Goal: Task Accomplishment & Management: Complete application form

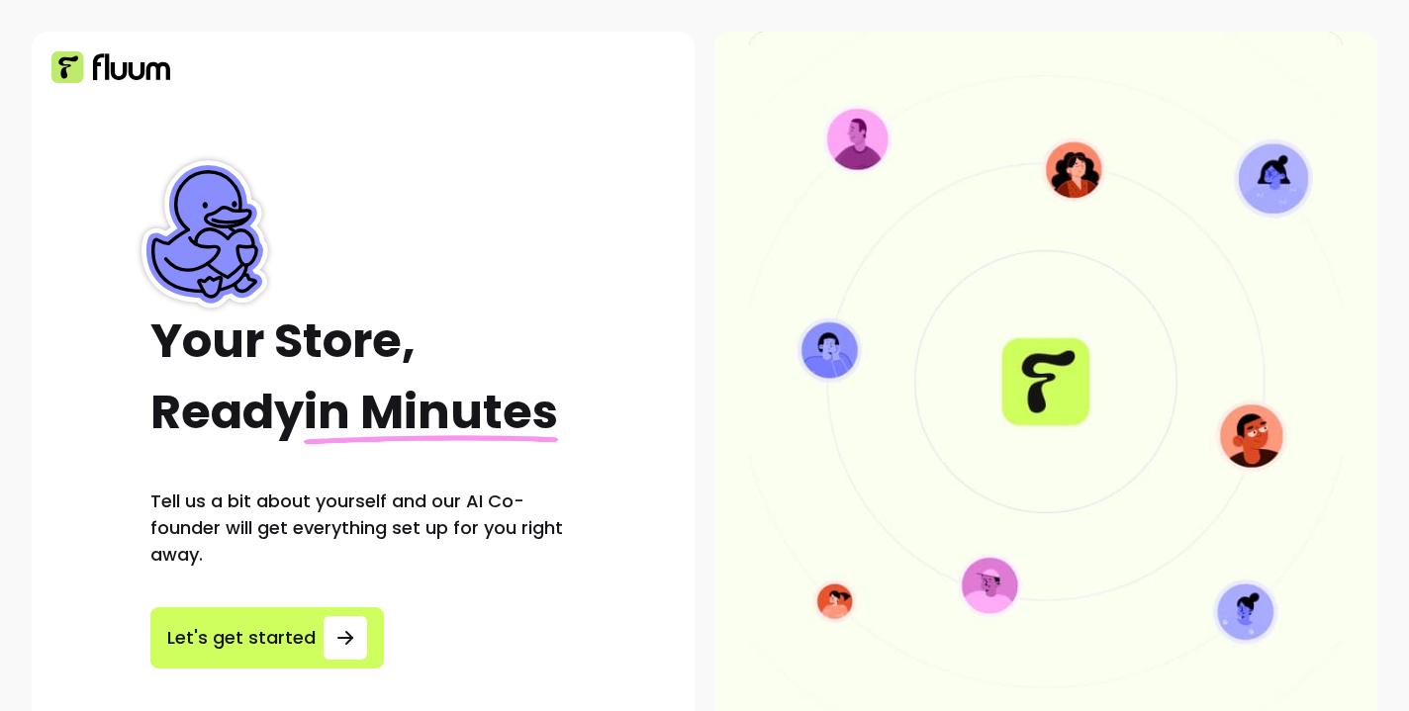
scroll to position [52, 0]
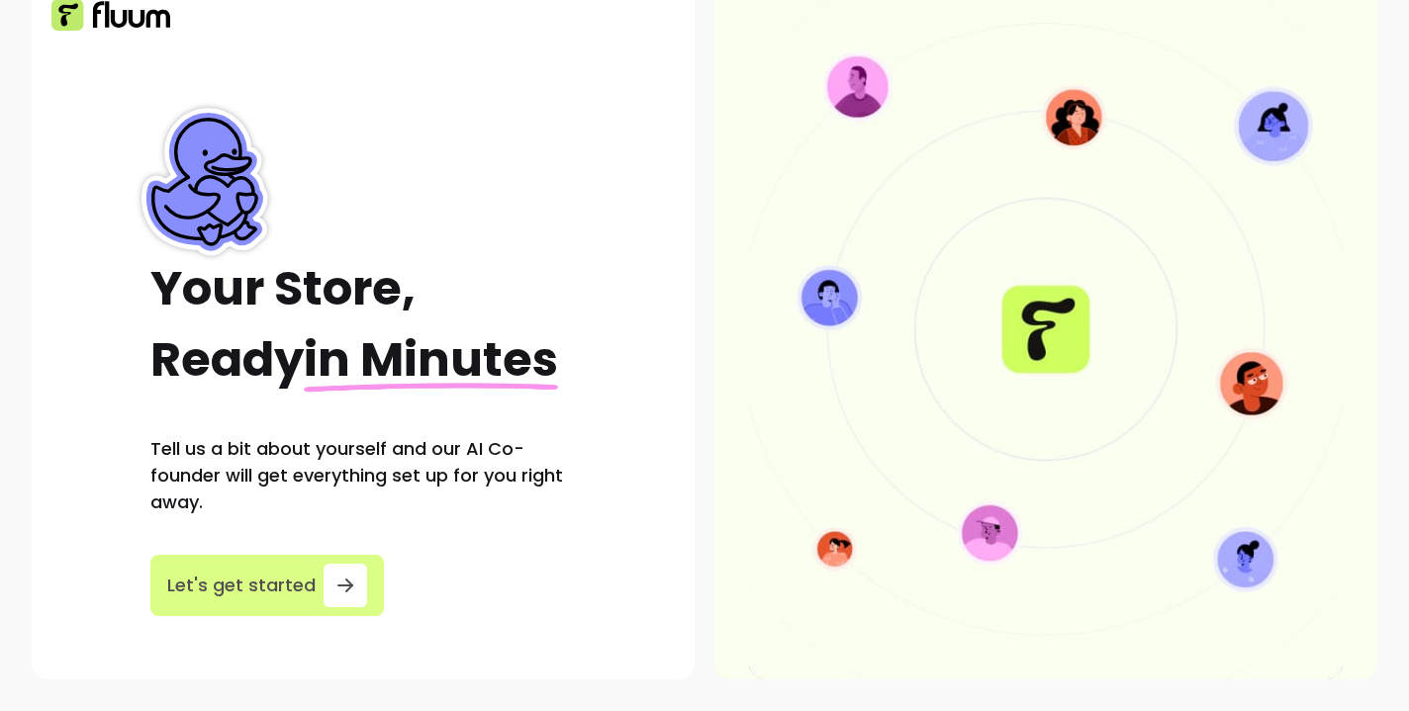
click at [323, 582] on div "button" at bounding box center [345, 586] width 44 height 44
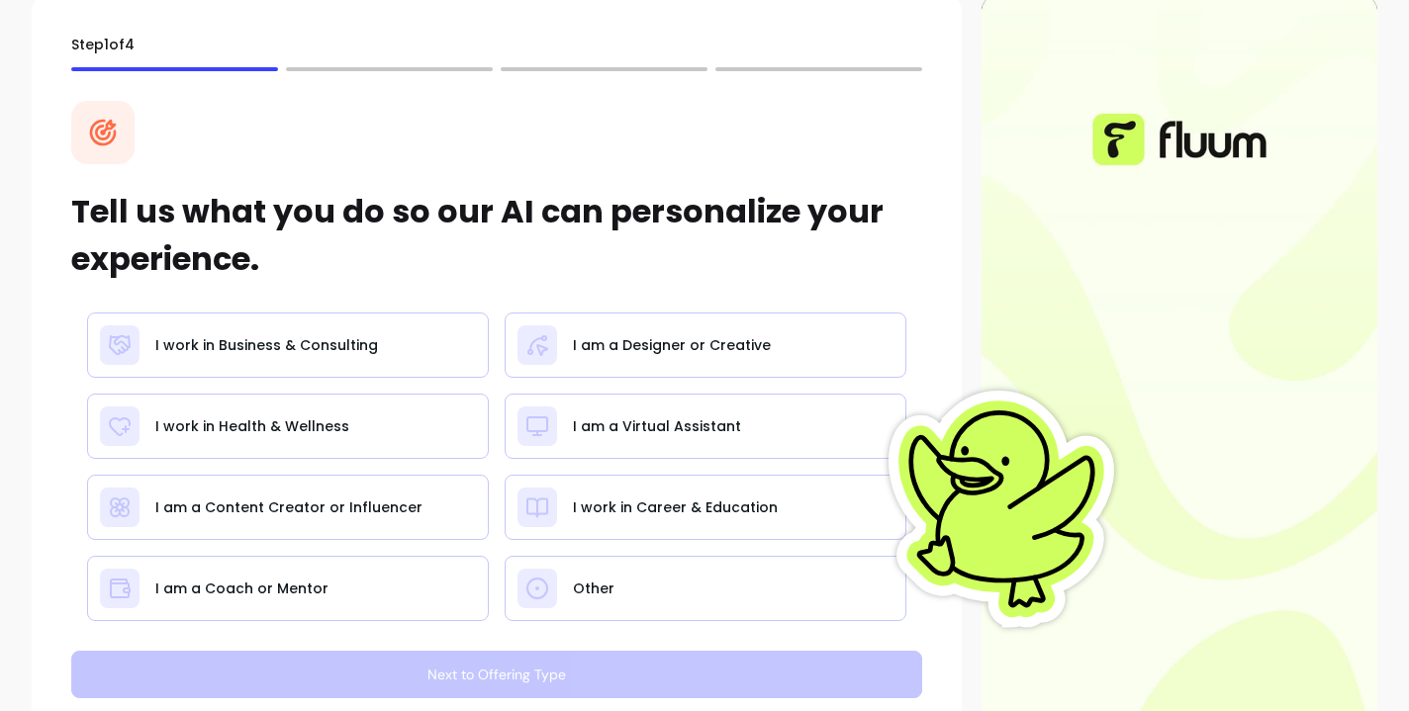
scroll to position [45, 0]
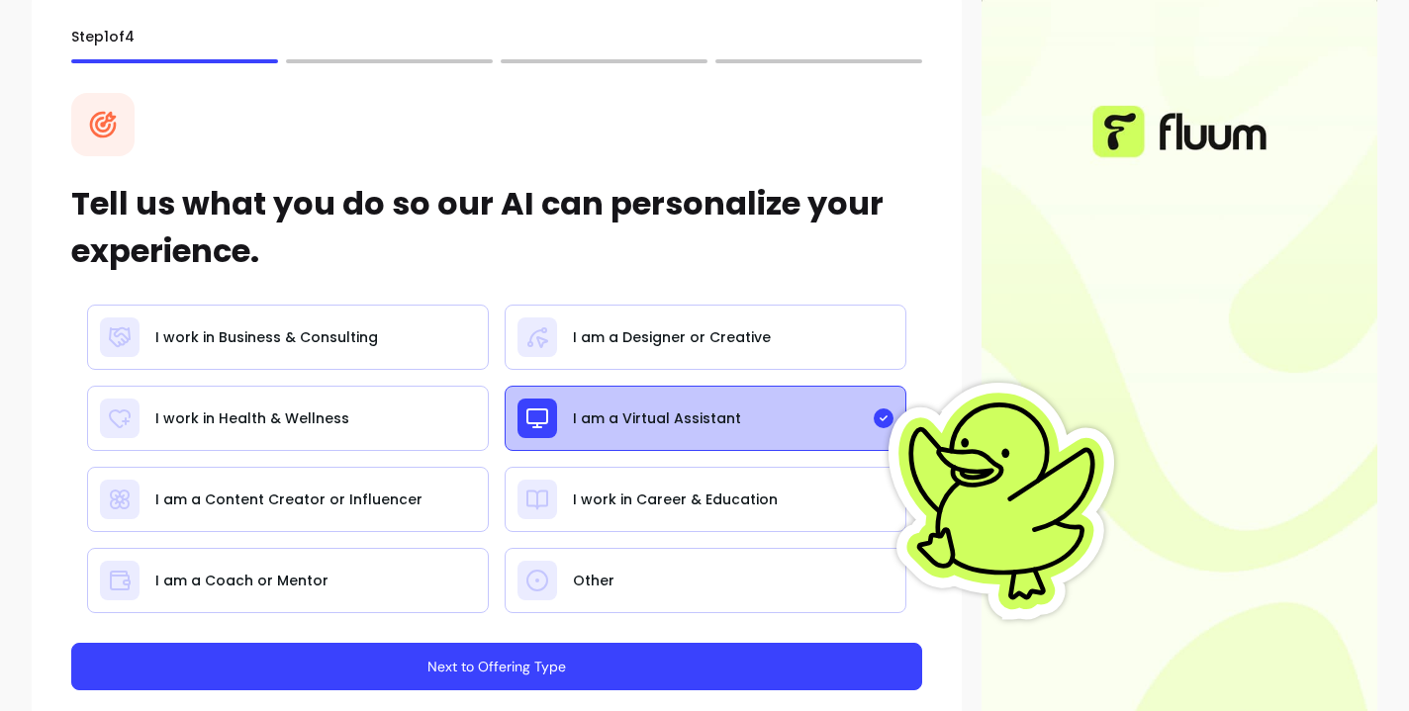
click at [521, 669] on button "Next to Offering Type" at bounding box center [496, 666] width 851 height 47
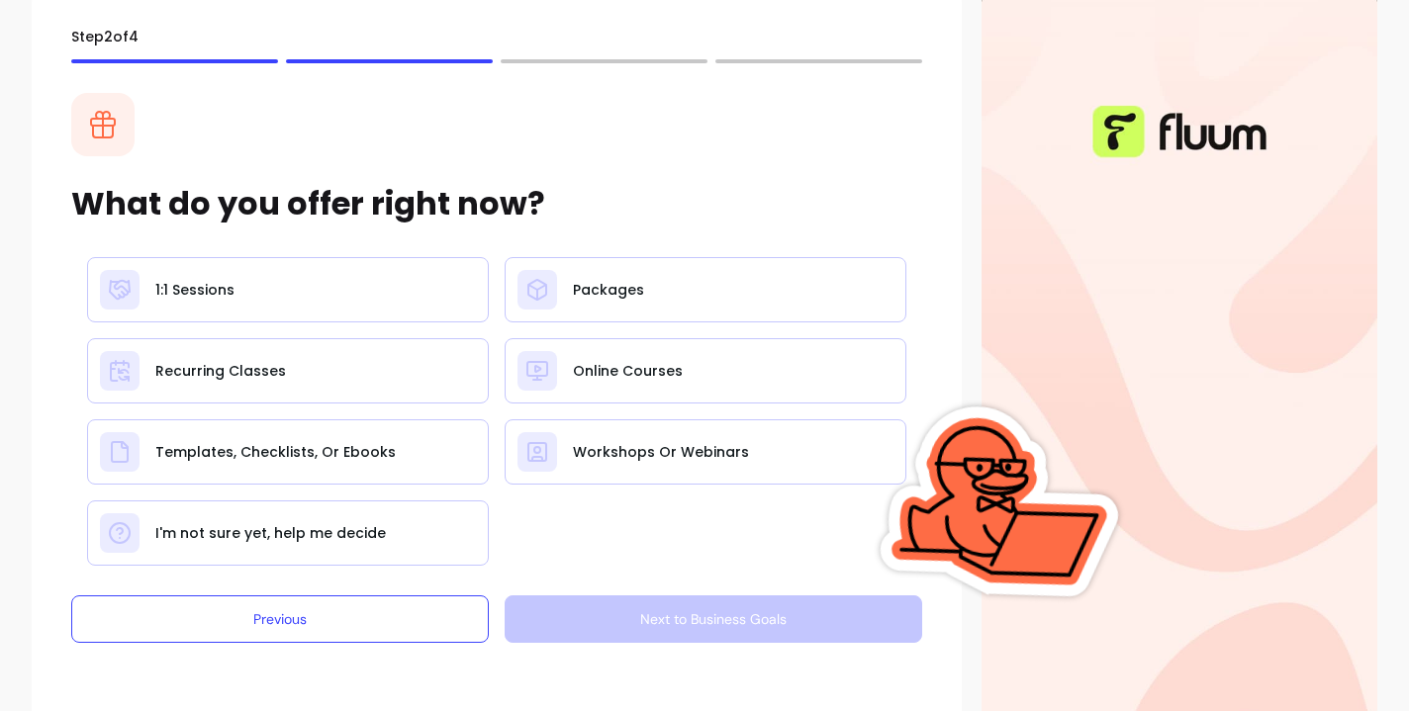
click at [648, 209] on div "What do you offer right now?" at bounding box center [496, 160] width 851 height 135
click at [669, 199] on div "What do you offer right now?" at bounding box center [496, 160] width 851 height 135
click at [608, 505] on div "1:1 Sessions Packages Recurring Classes Online Courses Templates, Checklists, O…" at bounding box center [496, 411] width 851 height 309
click at [696, 521] on div "1:1 Sessions Packages Recurring Classes Online Courses Templates, Checklists, O…" at bounding box center [496, 411] width 851 height 309
click at [698, 524] on div "1:1 Sessions Packages Recurring Classes Online Courses Templates, Checklists, O…" at bounding box center [496, 411] width 851 height 309
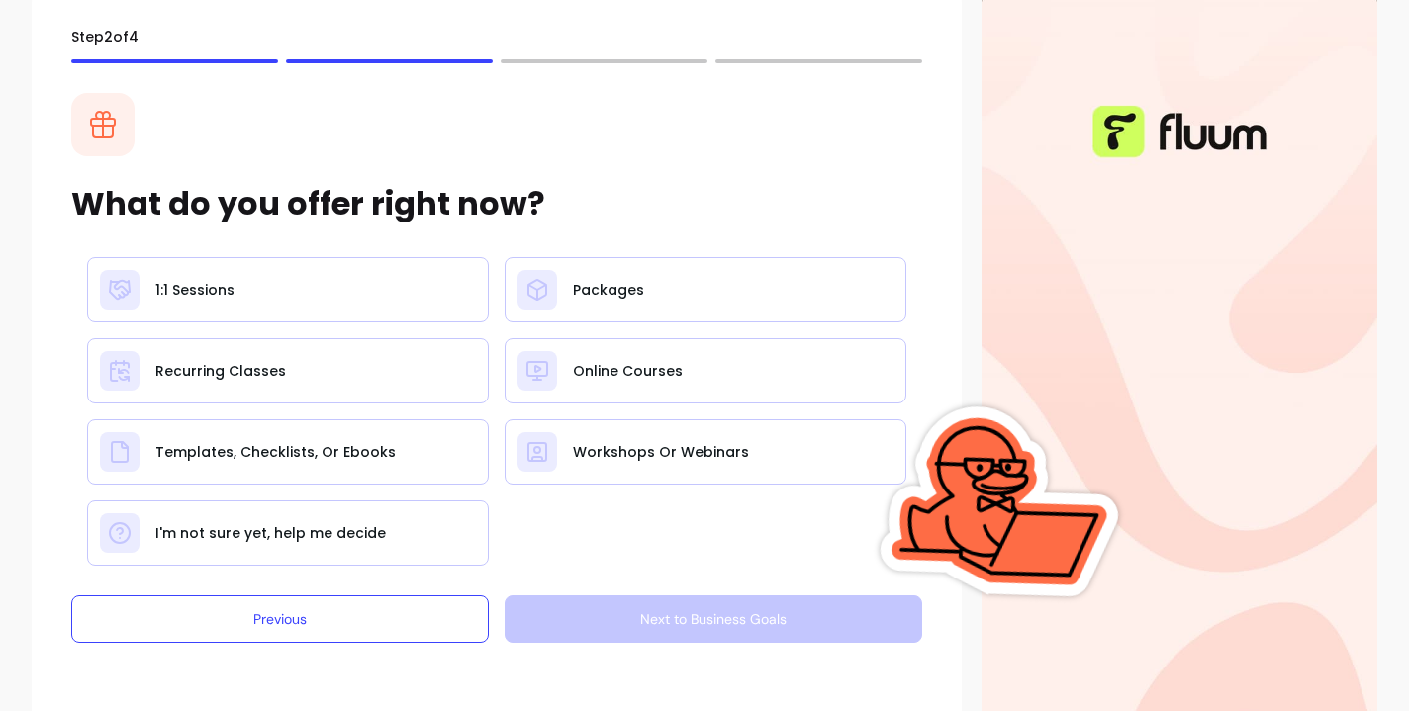
click at [586, 539] on div "1:1 Sessions Packages Recurring Classes Online Courses Templates, Checklists, O…" at bounding box center [496, 411] width 851 height 309
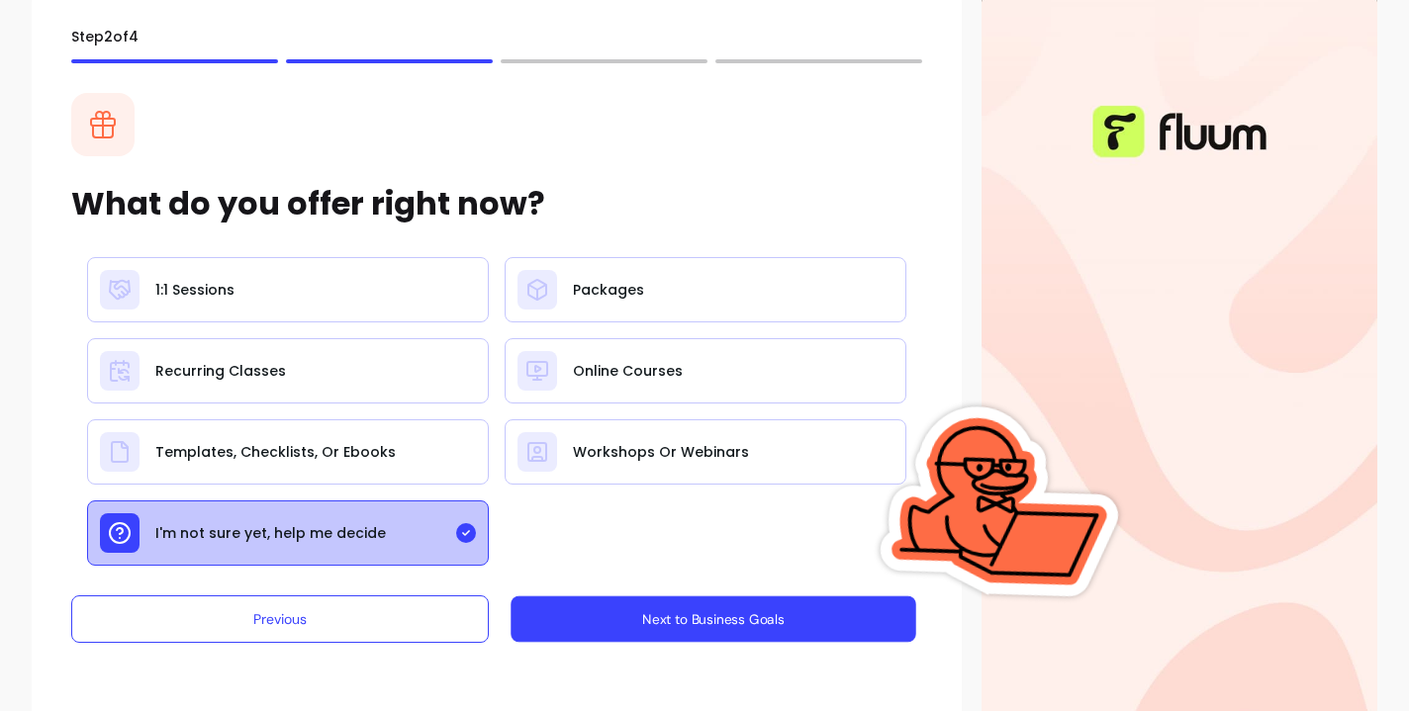
click at [647, 627] on button "Next to Business Goals" at bounding box center [712, 620] width 405 height 46
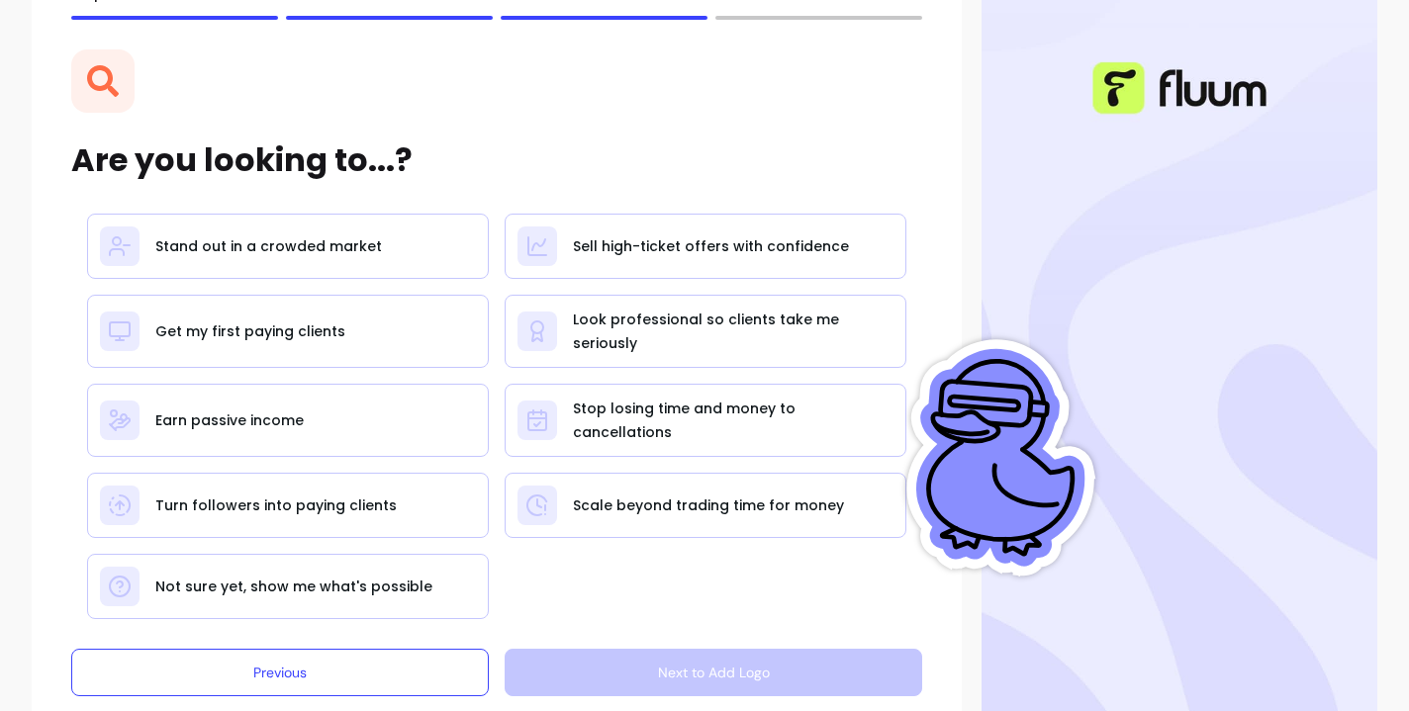
scroll to position [116, 0]
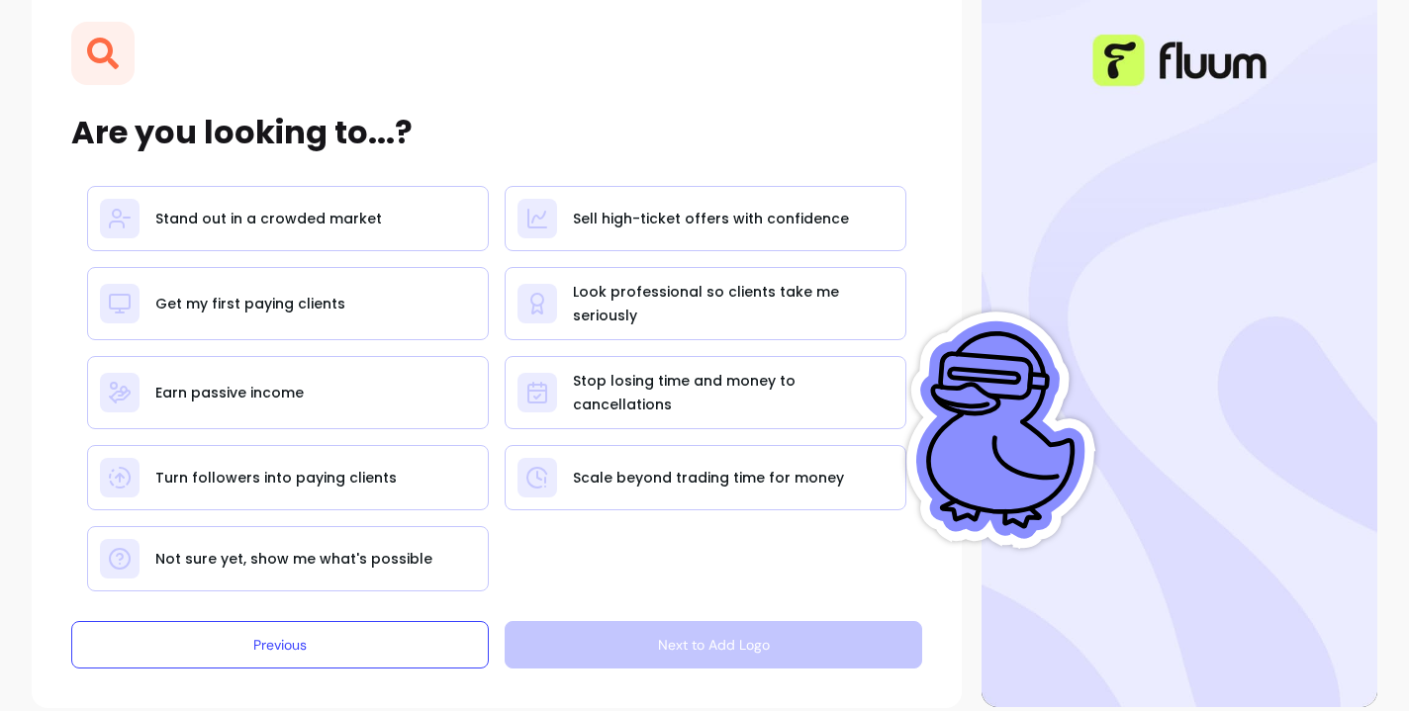
click at [550, 555] on div "Stand out in a crowded market Sell high-ticket offers with confidence Get my fi…" at bounding box center [496, 389] width 851 height 406
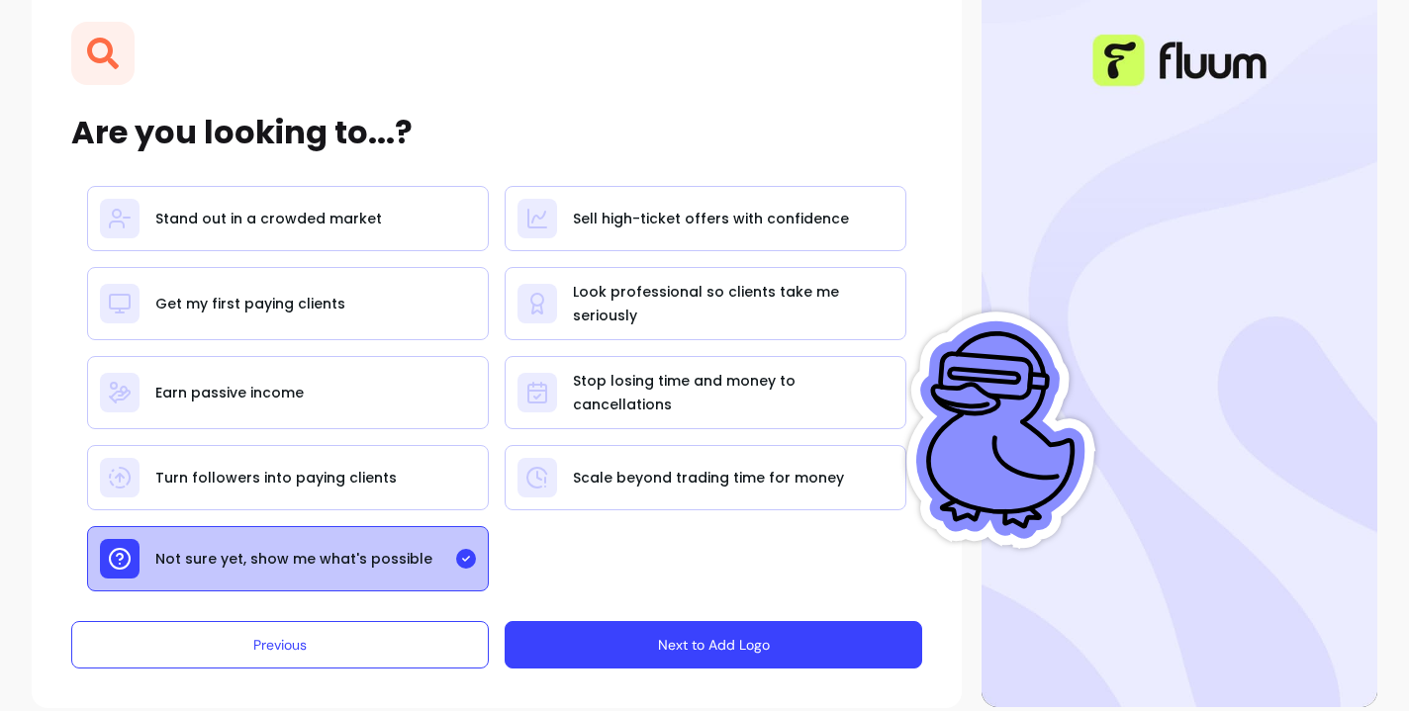
click at [661, 650] on button "Next to Add Logo" at bounding box center [713, 644] width 417 height 47
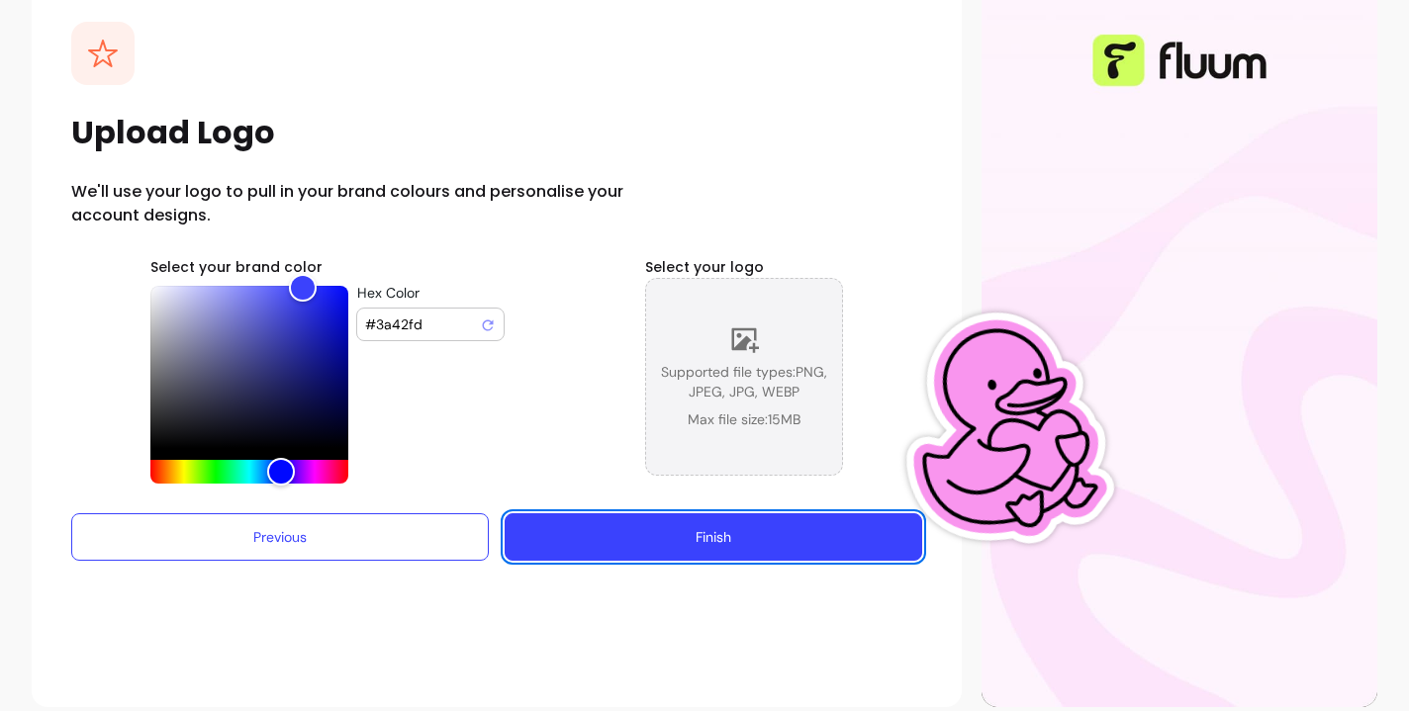
click at [731, 362] on span "Supported file types: PNG, JPEG, JPG, WEBP" at bounding box center [744, 382] width 196 height 40
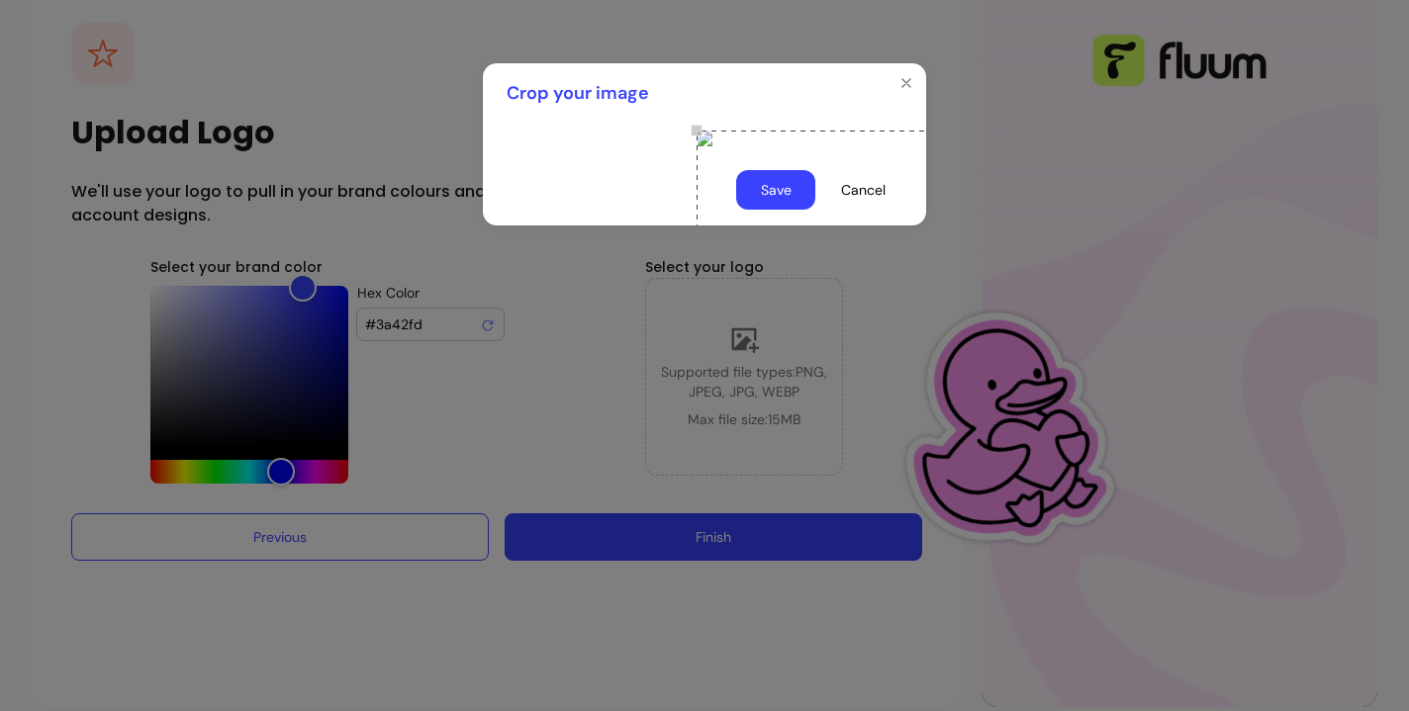
click at [788, 210] on button "Save" at bounding box center [775, 190] width 79 height 40
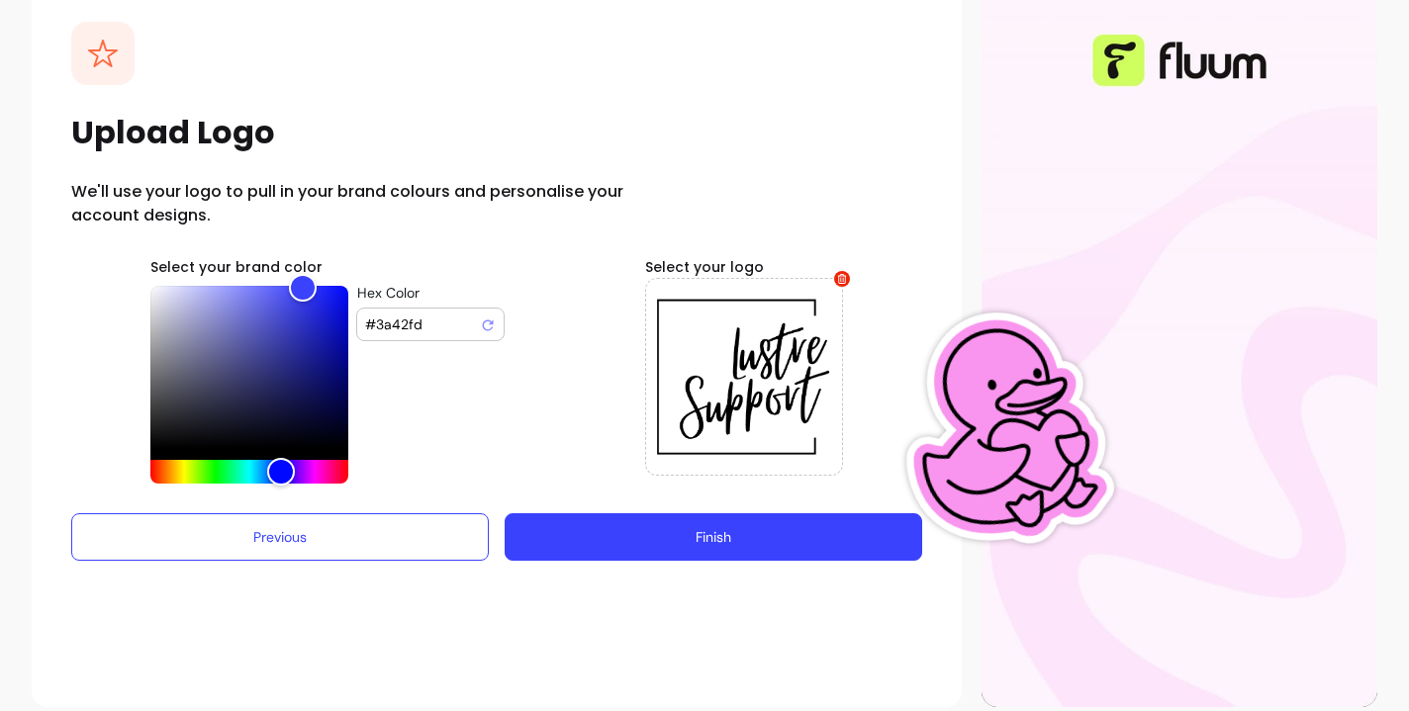
click at [420, 324] on input "#3a42fd" at bounding box center [422, 325] width 115 height 20
paste input "Hex Color"
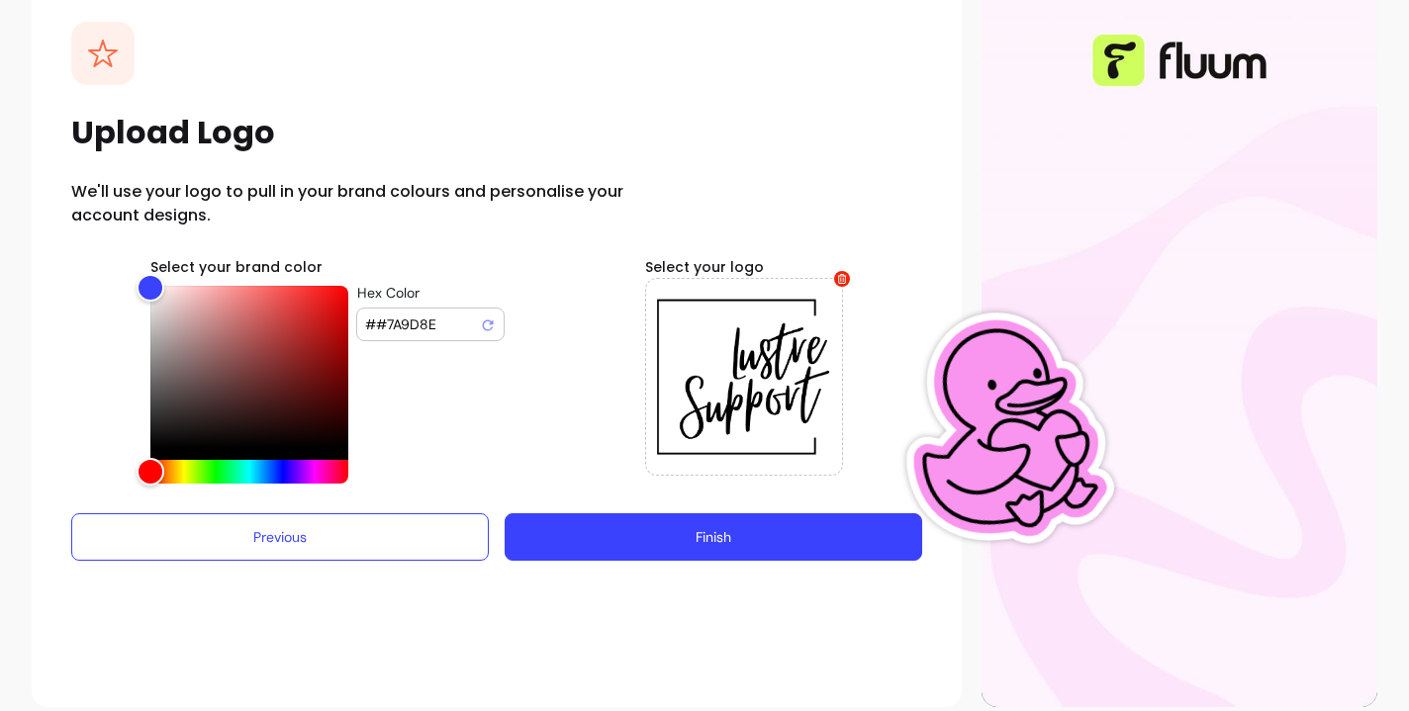
click at [378, 325] on input "##7A9D8E" at bounding box center [422, 325] width 115 height 20
type input "#7A9D8E"
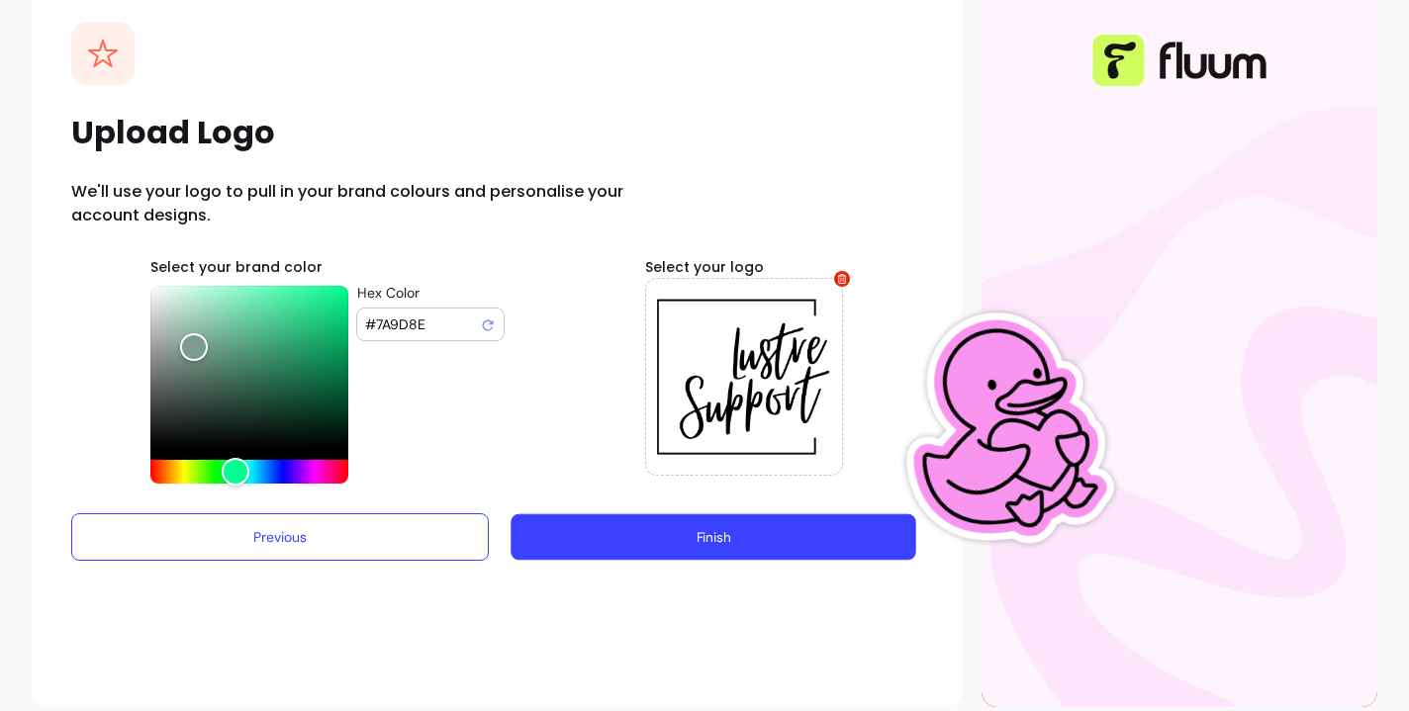
click at [598, 525] on button "Finish" at bounding box center [712, 537] width 405 height 46
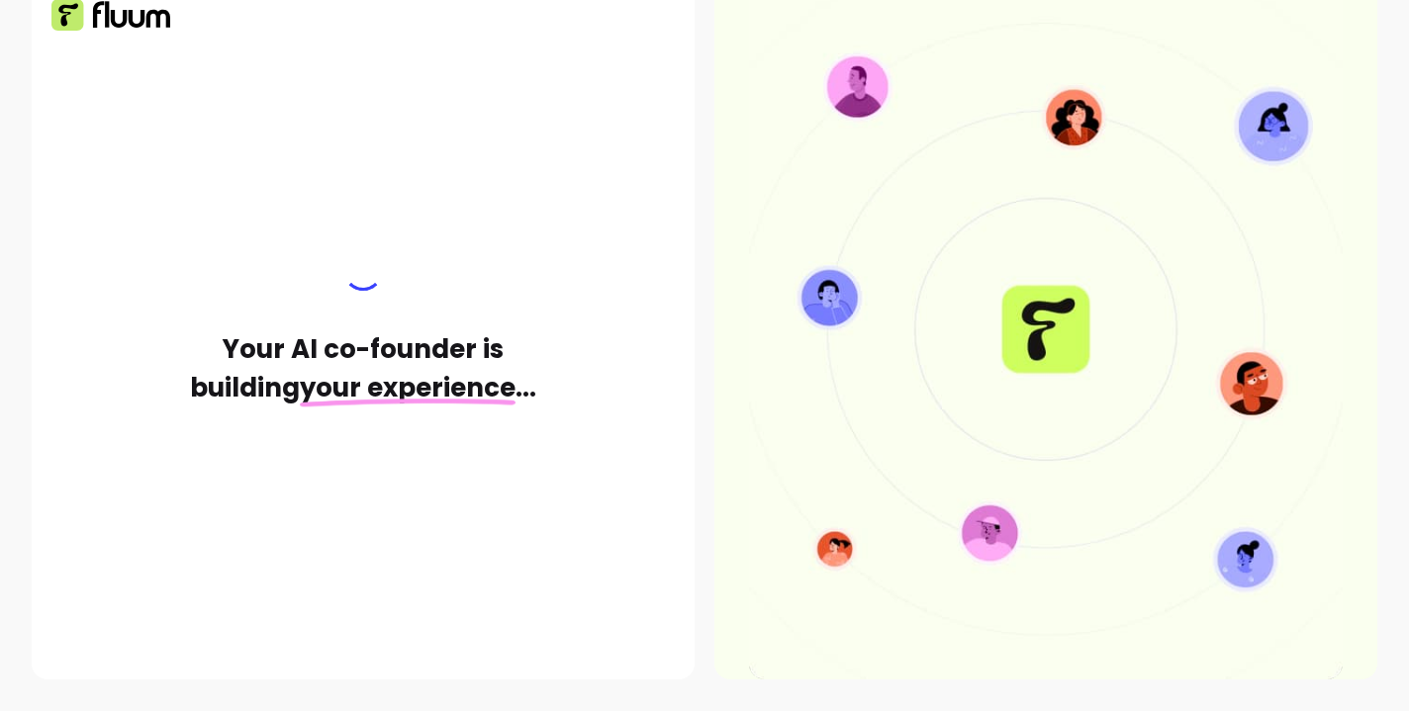
scroll to position [52, 0]
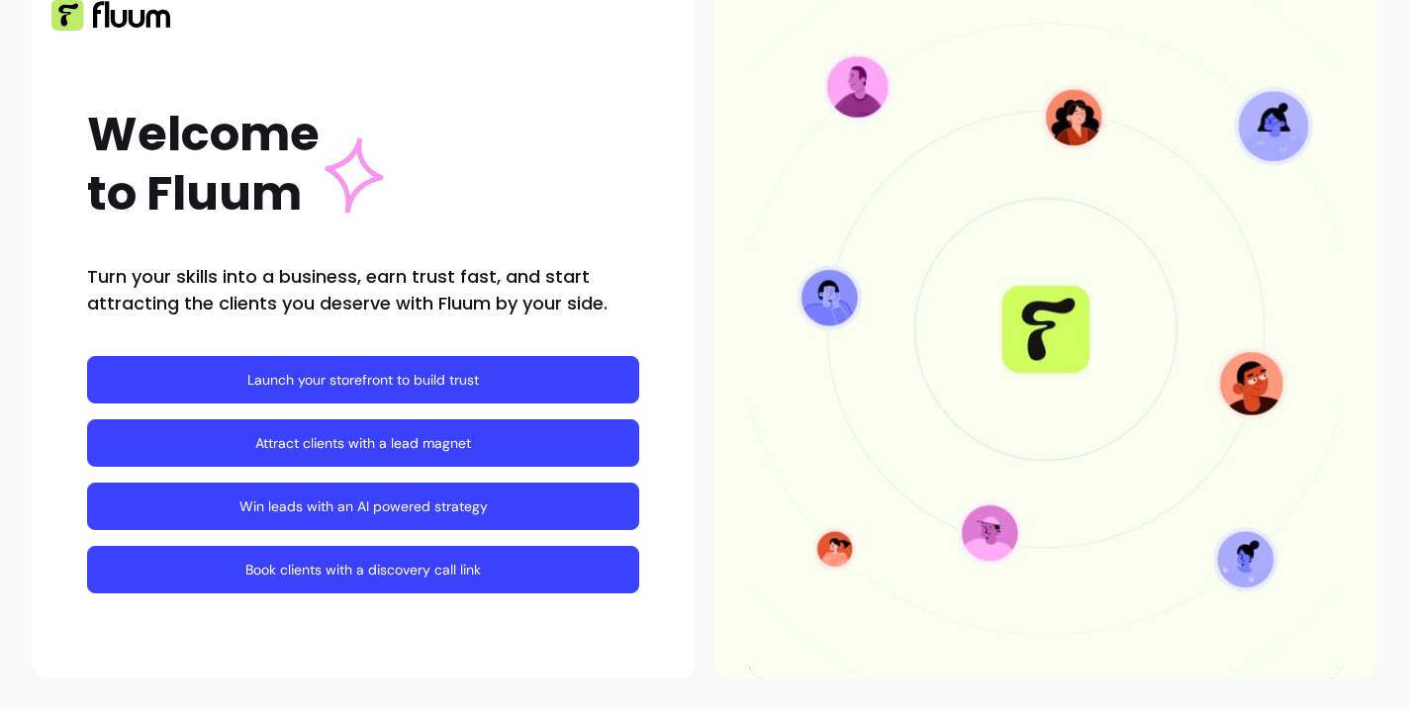
click at [649, 285] on div "Welcome to Fluum Turn your skills into a business, earn trust fast, and start a…" at bounding box center [363, 329] width 663 height 700
click at [549, 642] on div "Welcome to Fluum Turn your skills into a business, earn trust fast, and start a…" at bounding box center [363, 329] width 663 height 700
click at [544, 642] on div "Welcome to Fluum Turn your skills into a business, earn trust fast, and start a…" at bounding box center [363, 329] width 663 height 700
click at [442, 569] on link "Book clients with a discovery call link" at bounding box center [363, 569] width 552 height 47
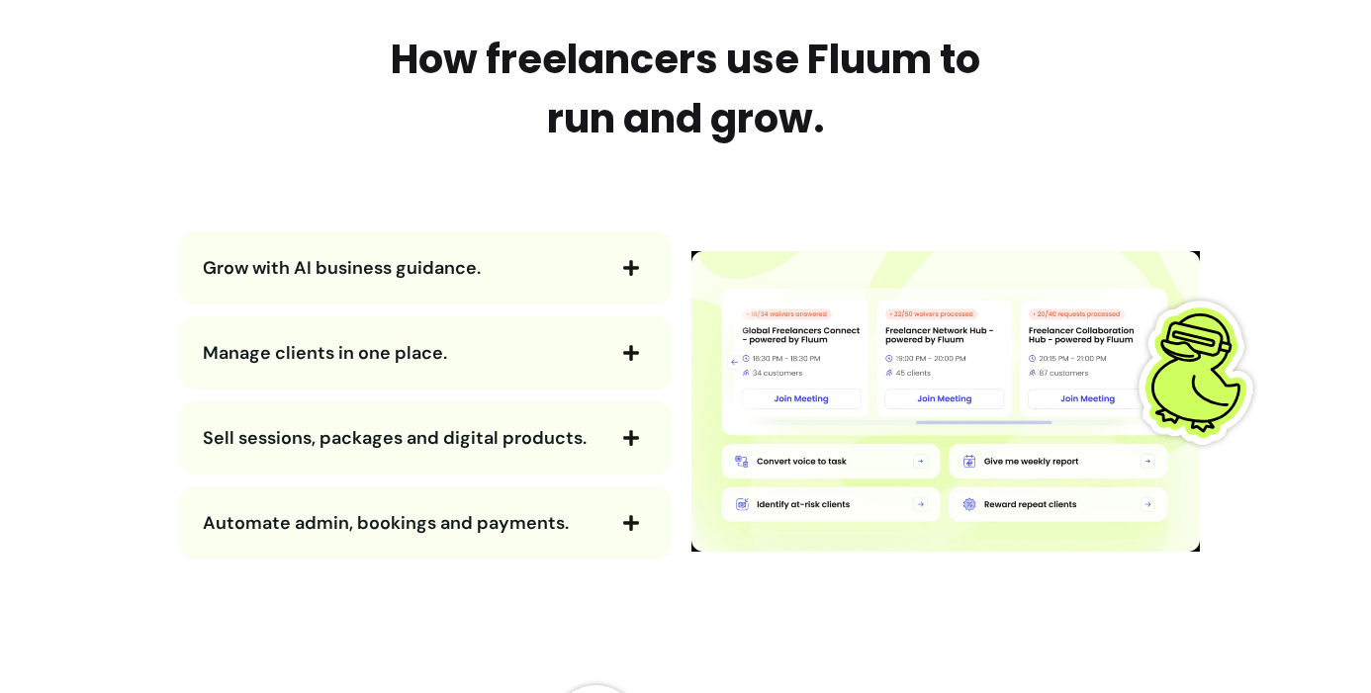
scroll to position [2266, 0]
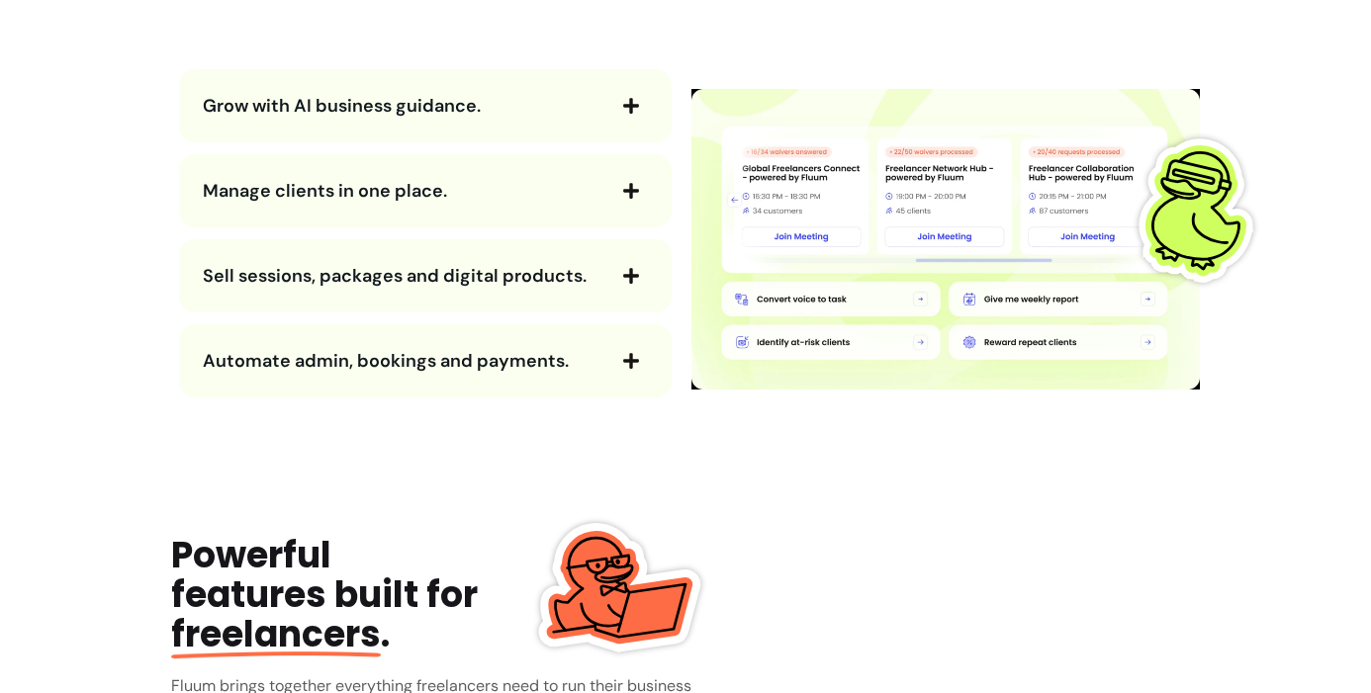
click at [628, 103] on icon "button" at bounding box center [631, 106] width 18 height 18
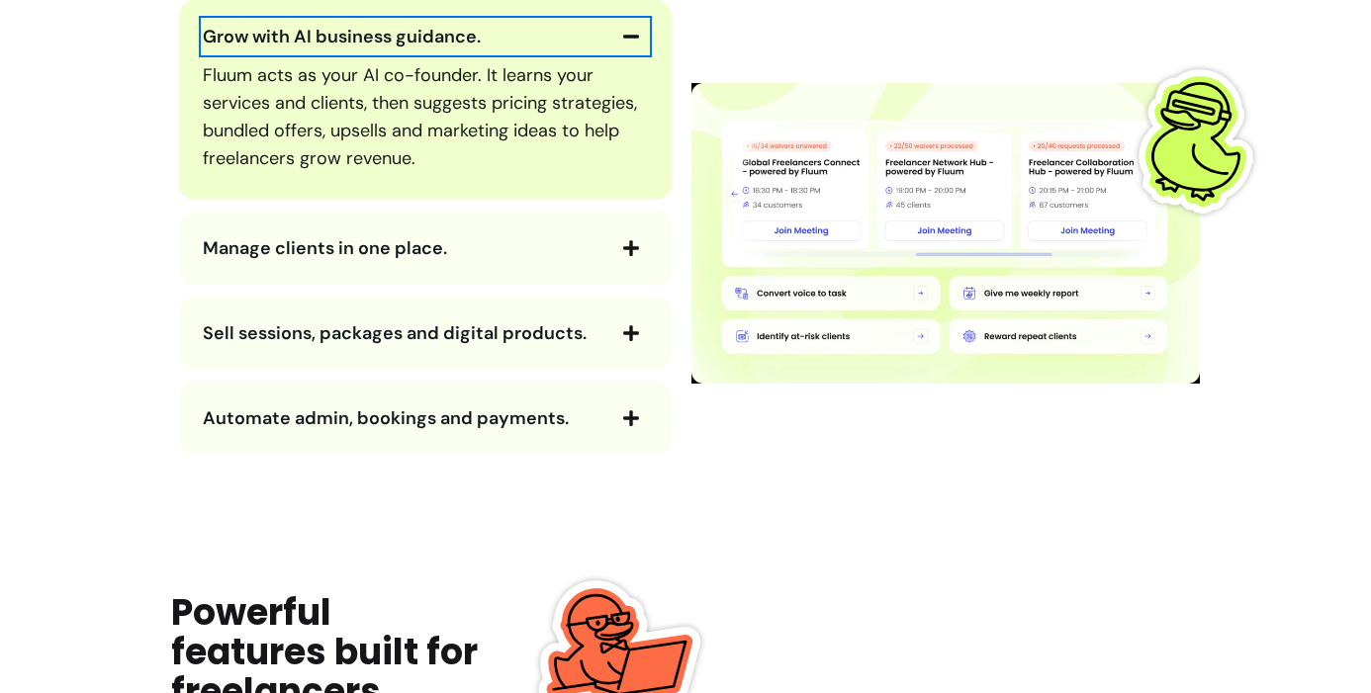
scroll to position [2386, 0]
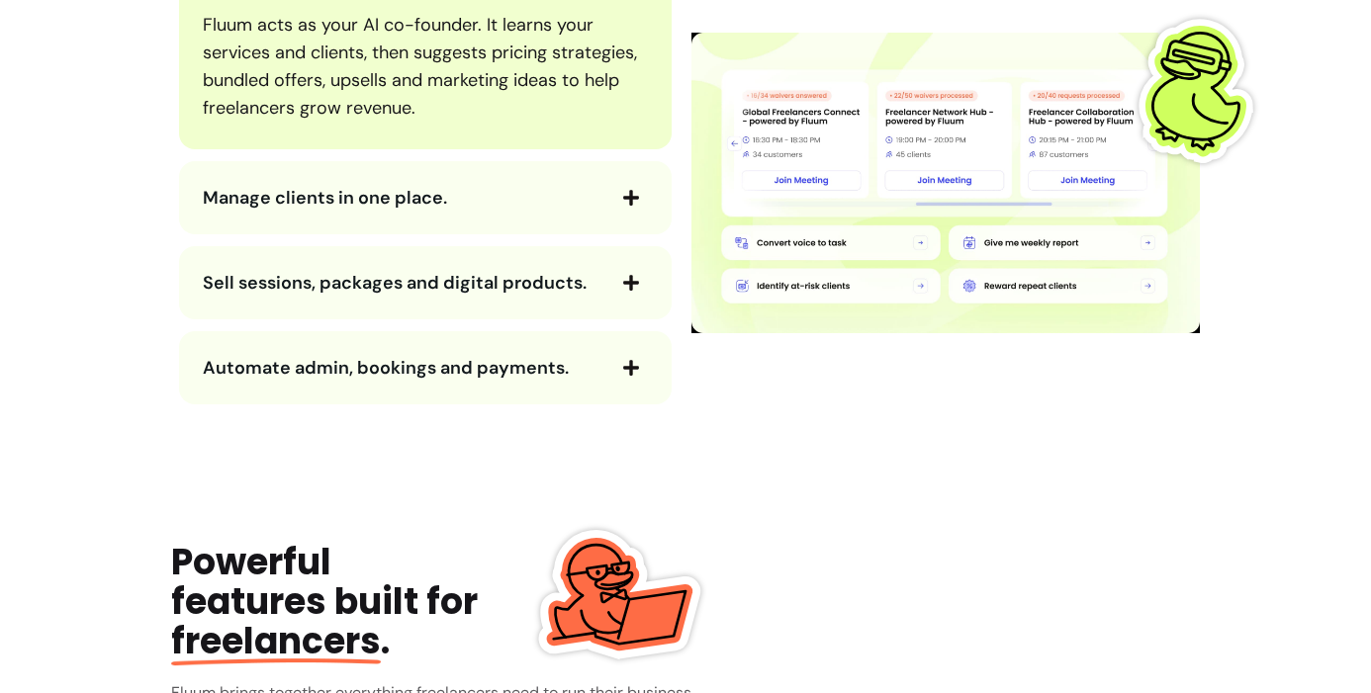
click at [627, 207] on span "button" at bounding box center [631, 198] width 34 height 34
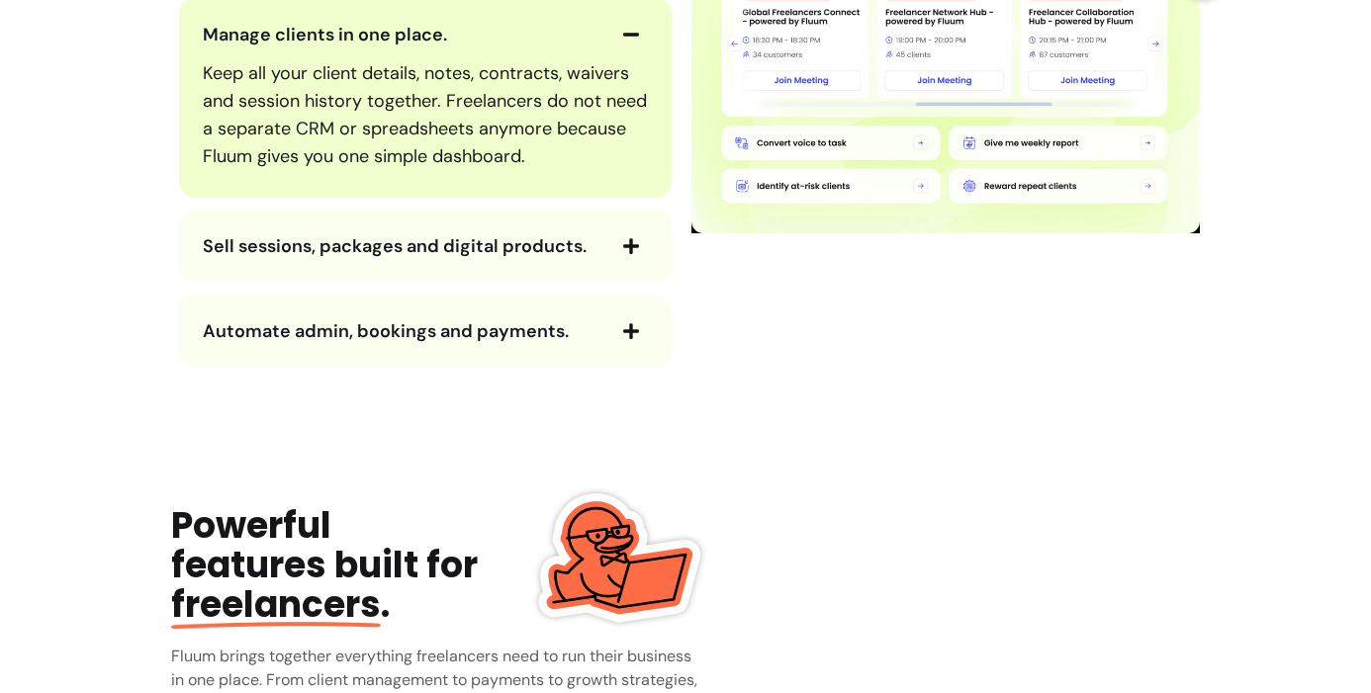
scroll to position [2400, 0]
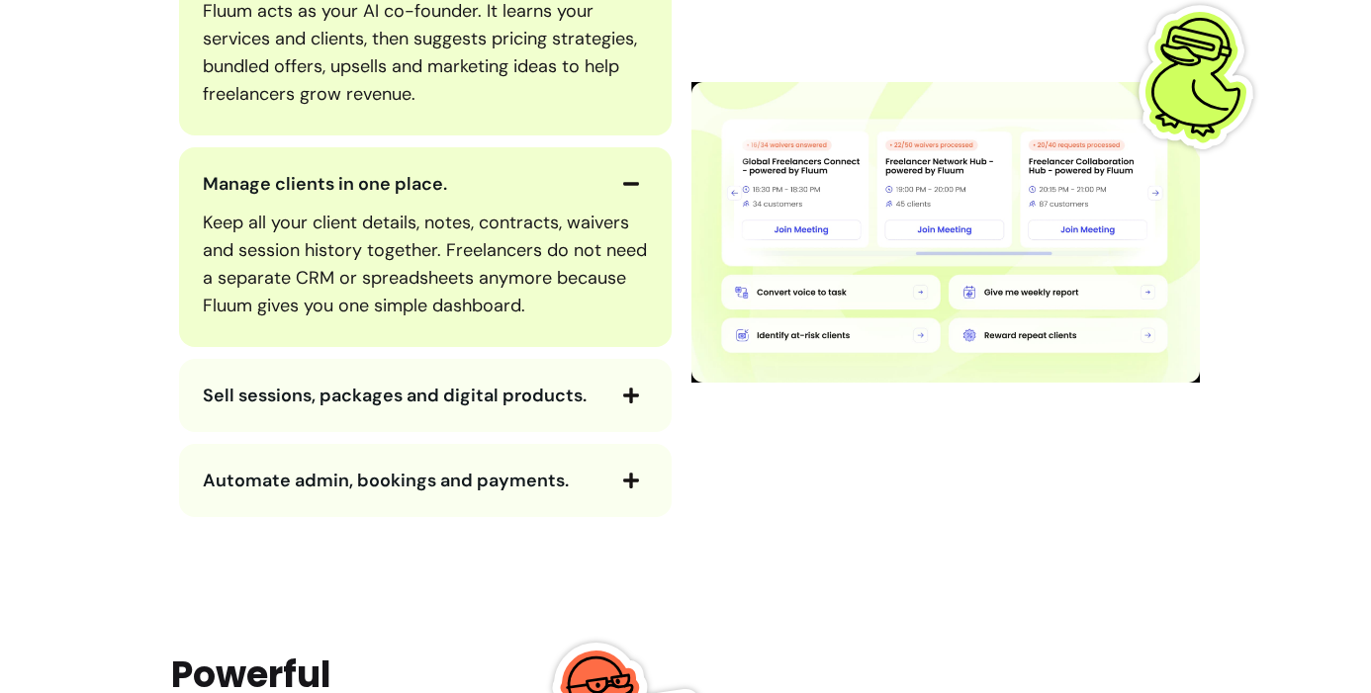
click at [624, 401] on icon "button" at bounding box center [631, 396] width 16 height 16
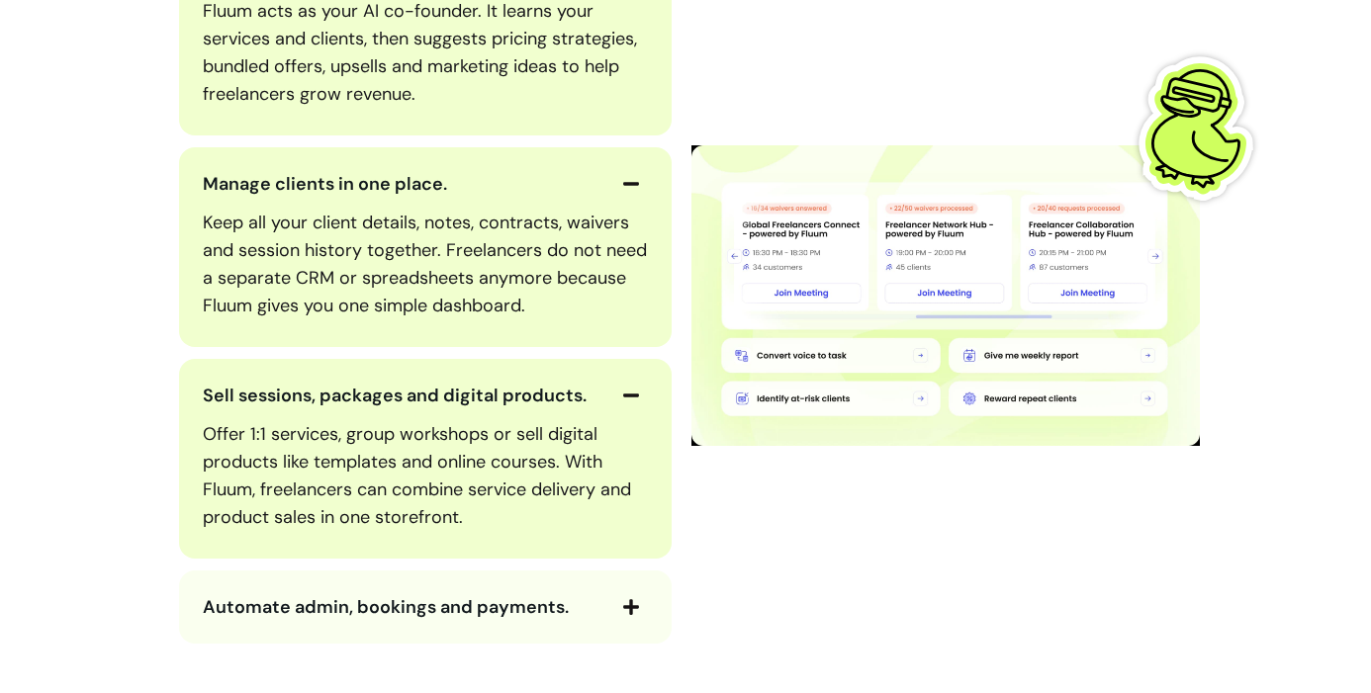
scroll to position [2538, 0]
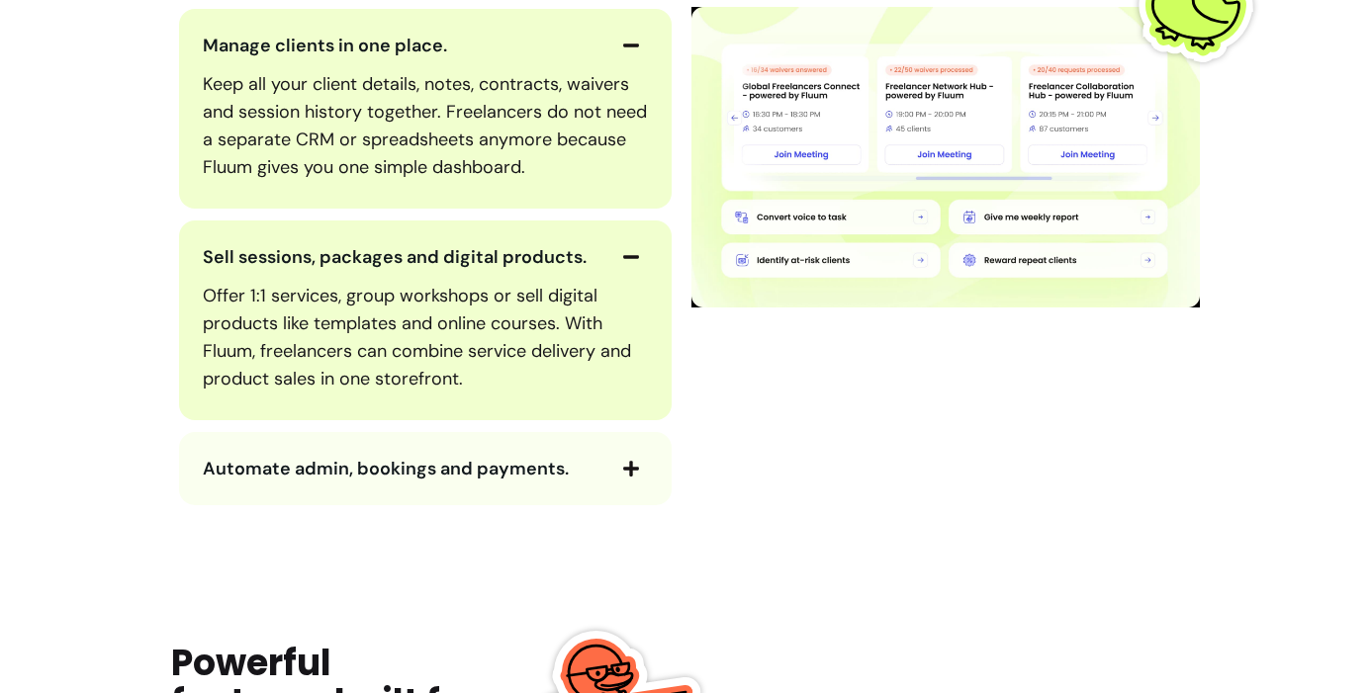
click at [710, 358] on img at bounding box center [945, 158] width 508 height 618
click at [711, 356] on img at bounding box center [945, 158] width 508 height 618
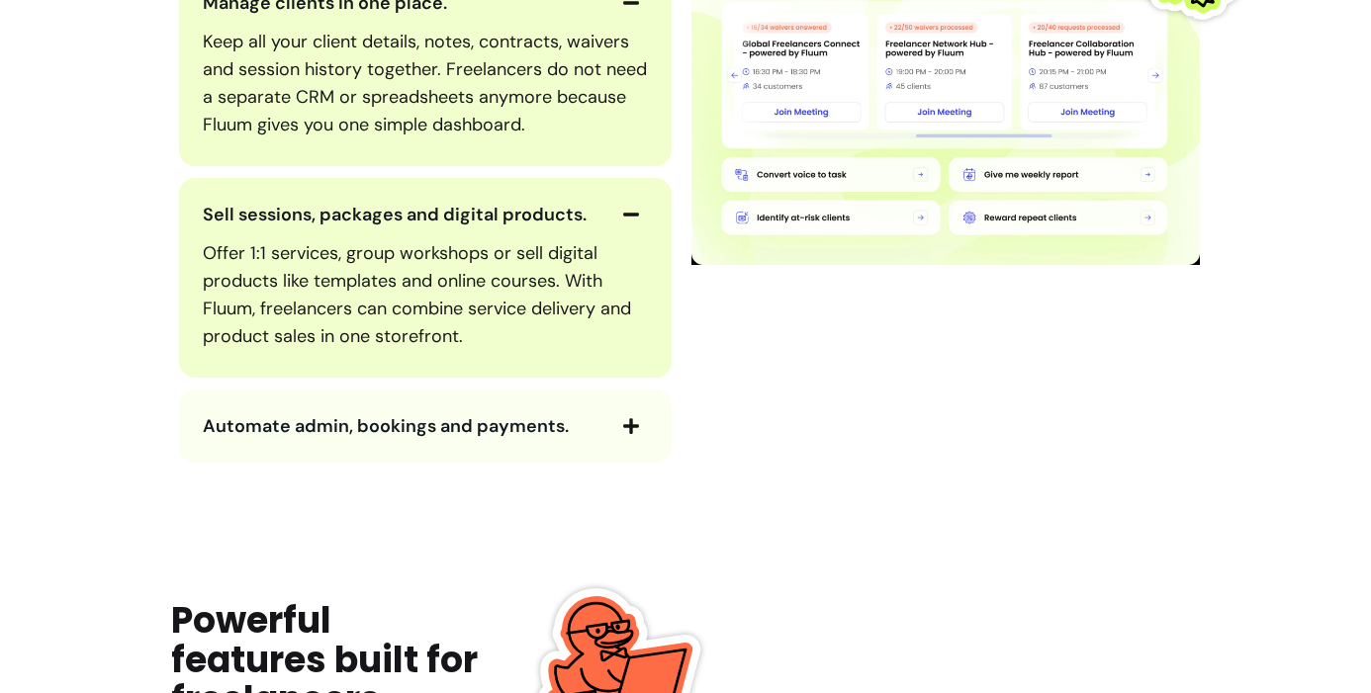
scroll to position [2602, 0]
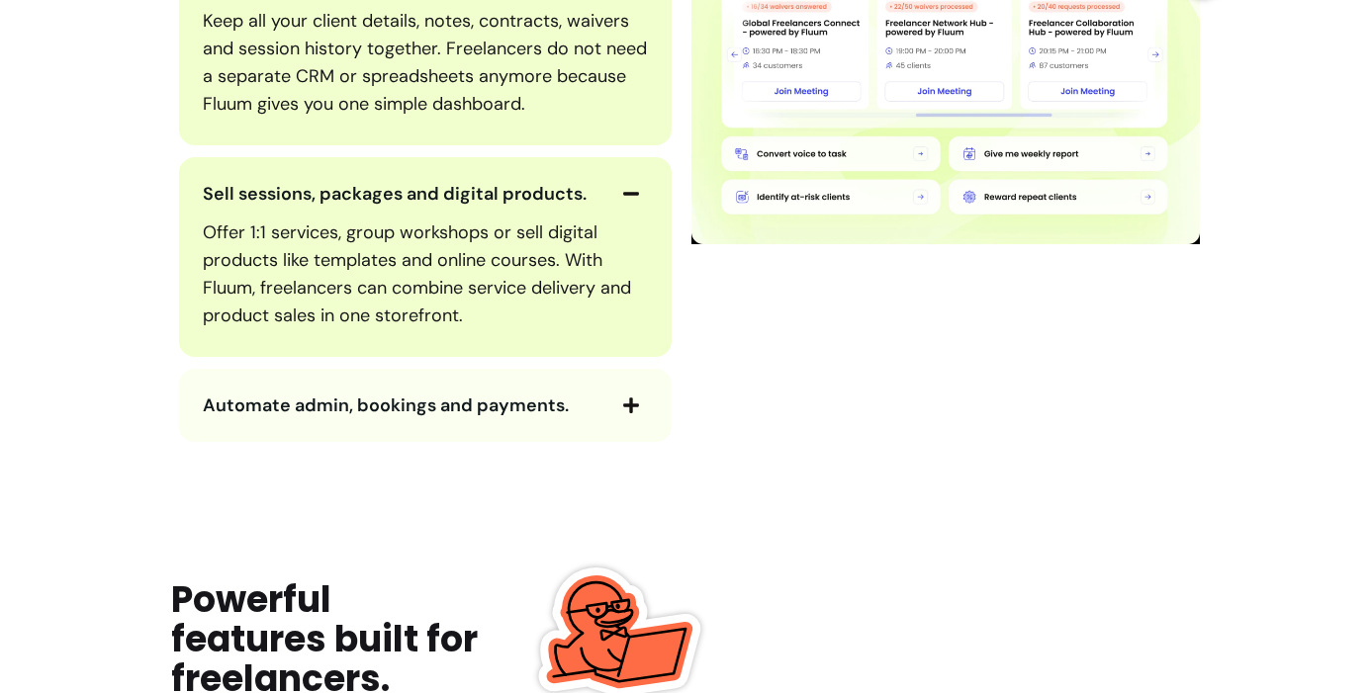
click at [632, 403] on icon "button" at bounding box center [631, 406] width 18 height 18
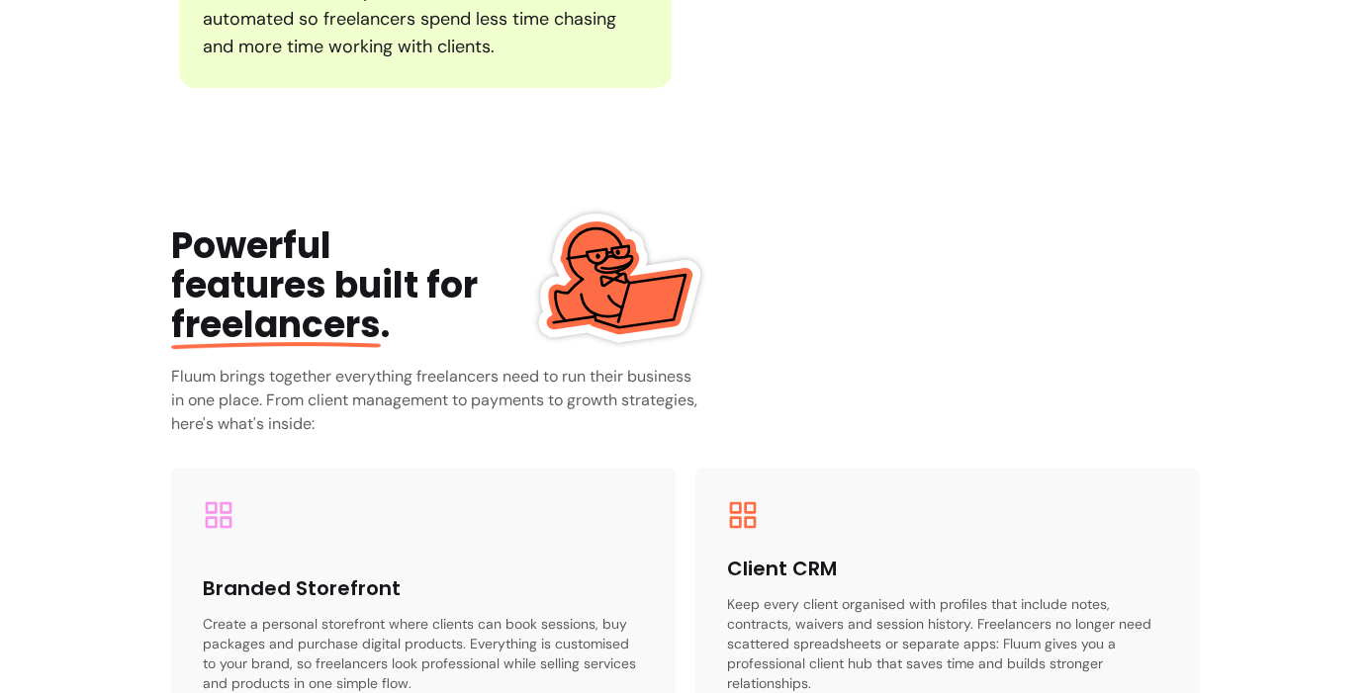
scroll to position [3445, 0]
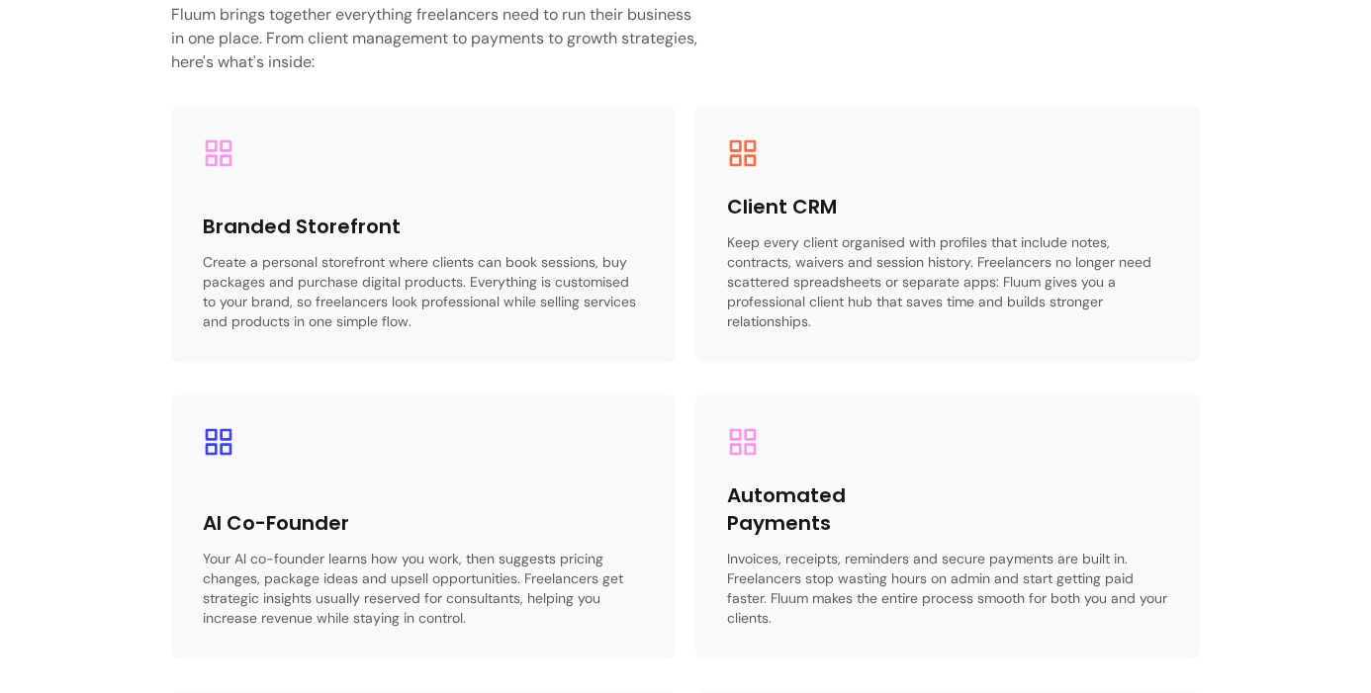
click at [678, 375] on div "Branded Storefront Create a personal storefront where clients can book sessions…" at bounding box center [685, 517] width 1029 height 823
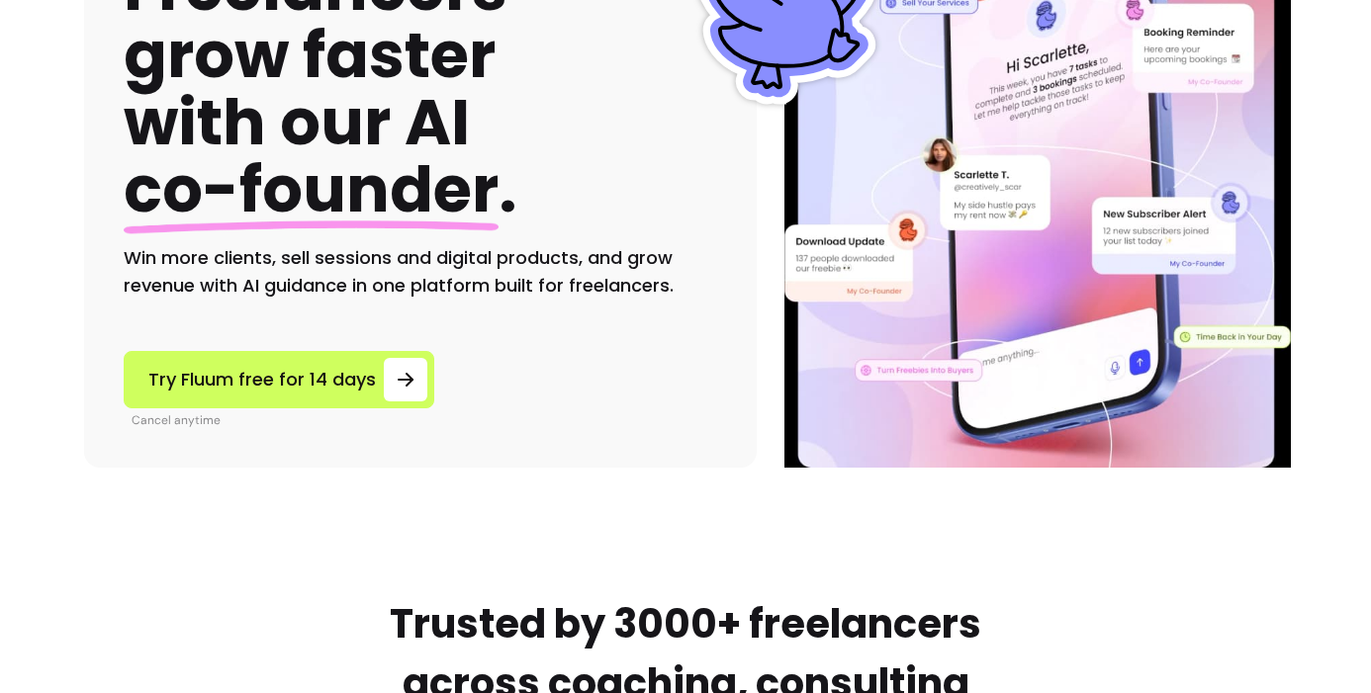
scroll to position [0, 0]
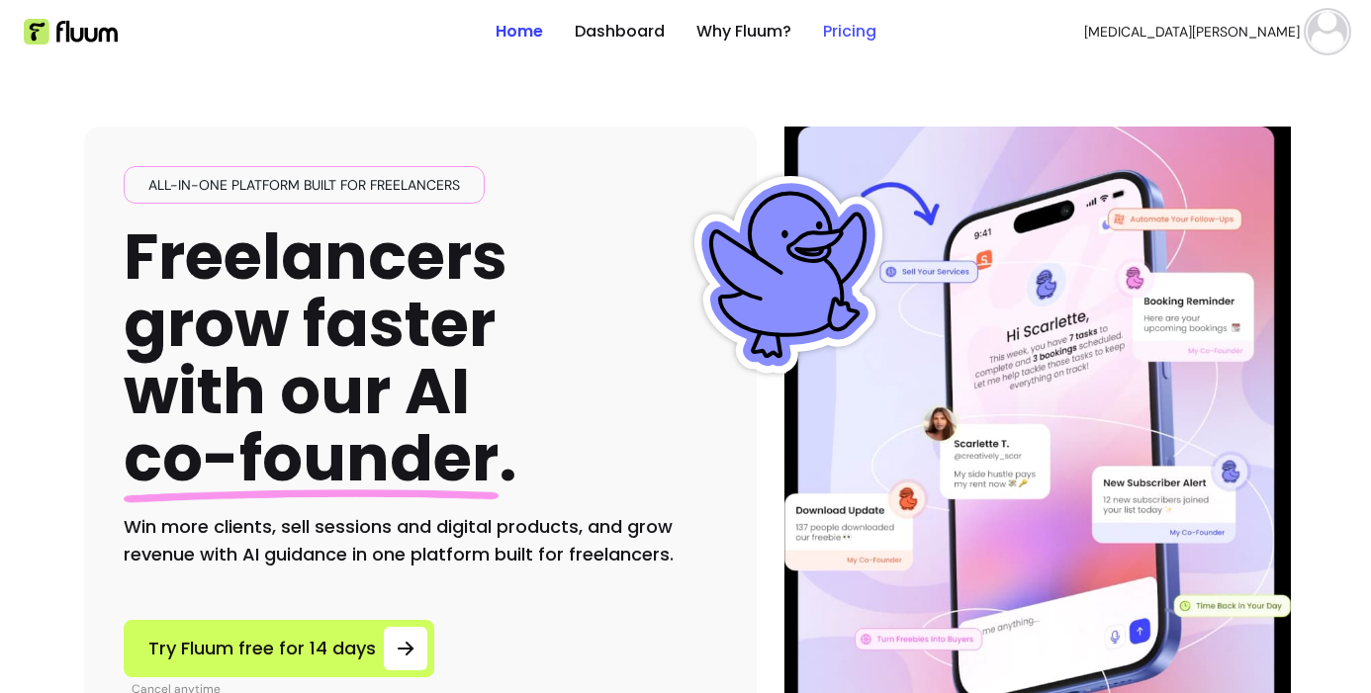
click at [848, 30] on link "Pricing" at bounding box center [849, 32] width 53 height 24
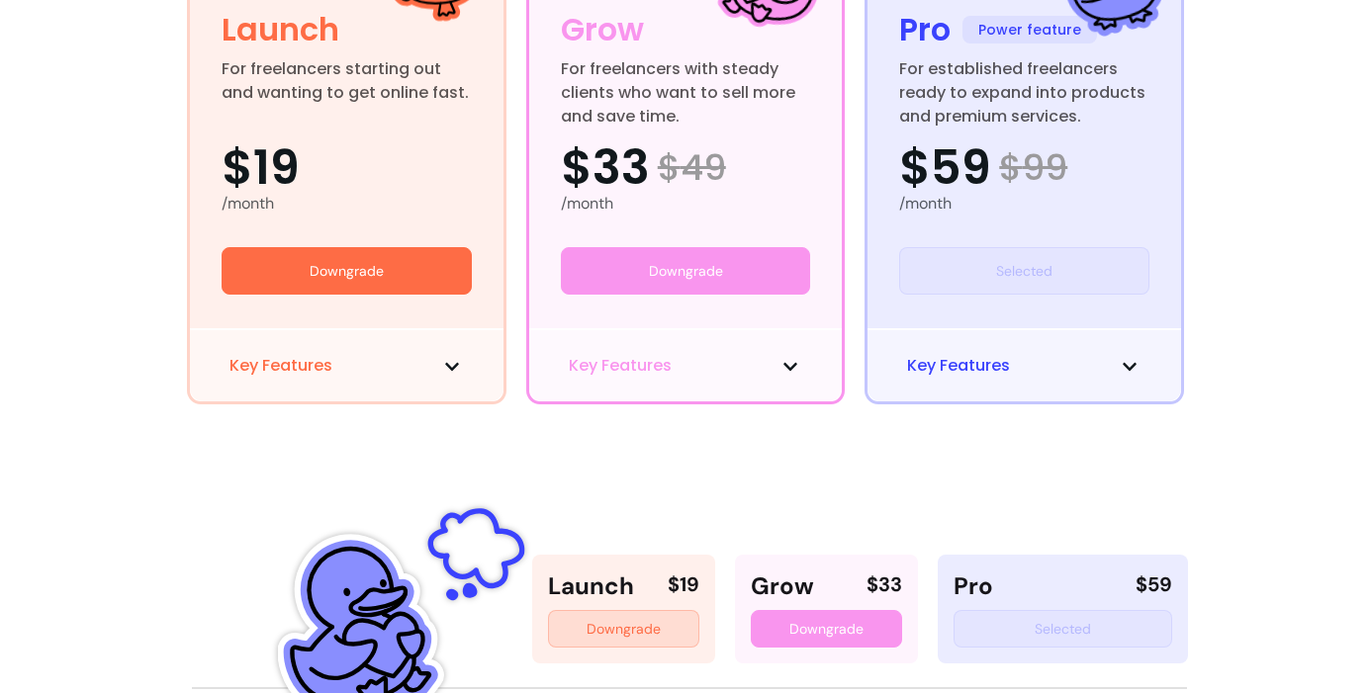
scroll to position [455, 0]
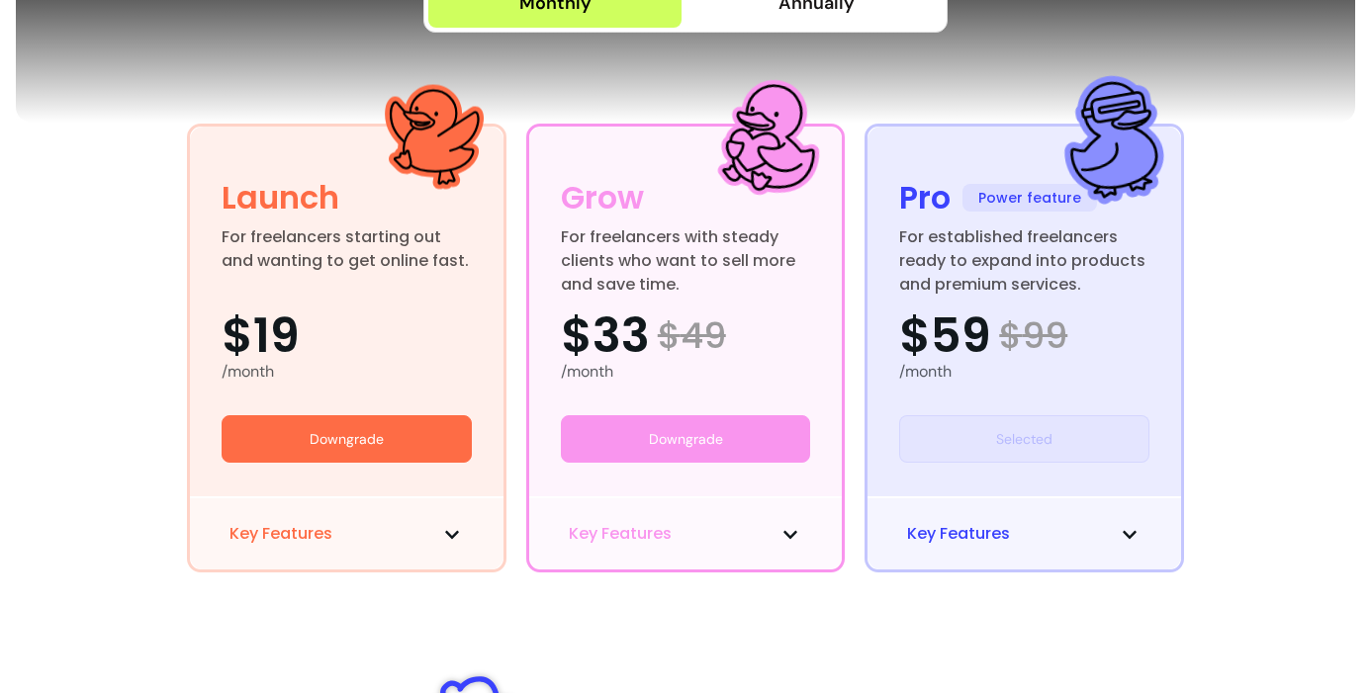
click at [1122, 529] on icon at bounding box center [1130, 535] width 16 height 16
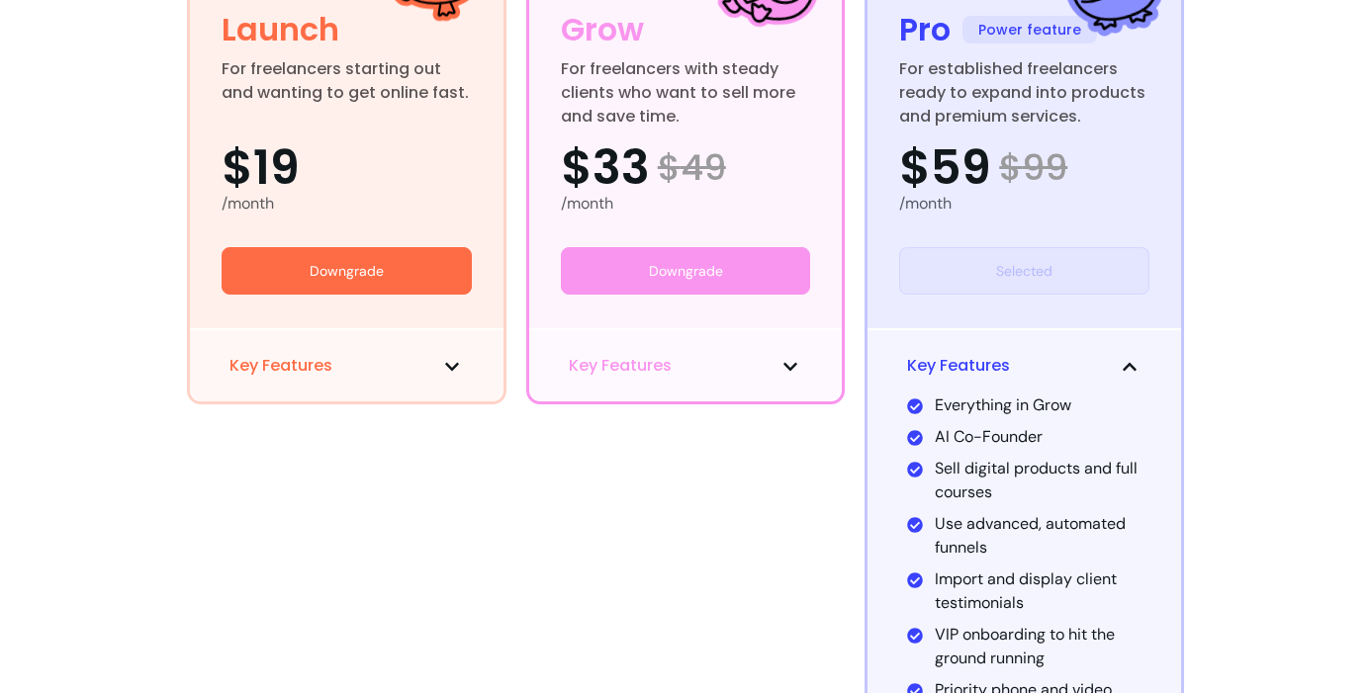
scroll to position [521, 0]
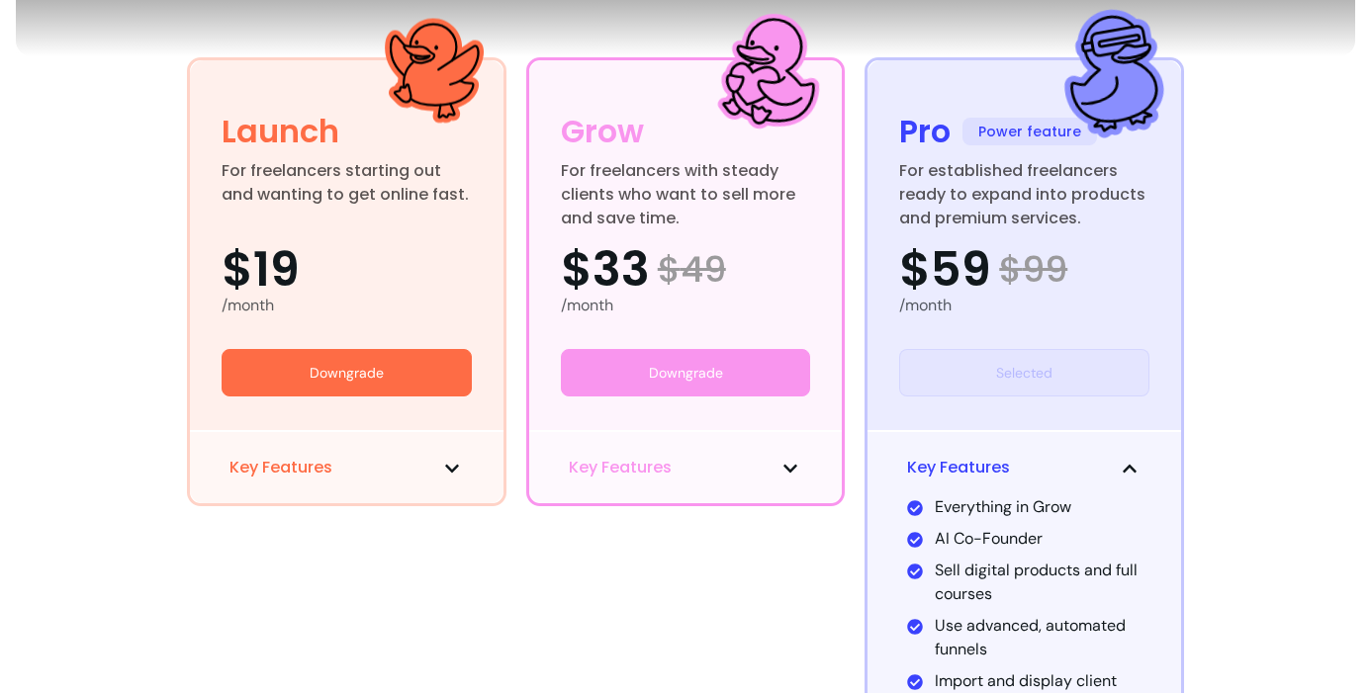
click at [443, 477] on span at bounding box center [452, 468] width 24 height 24
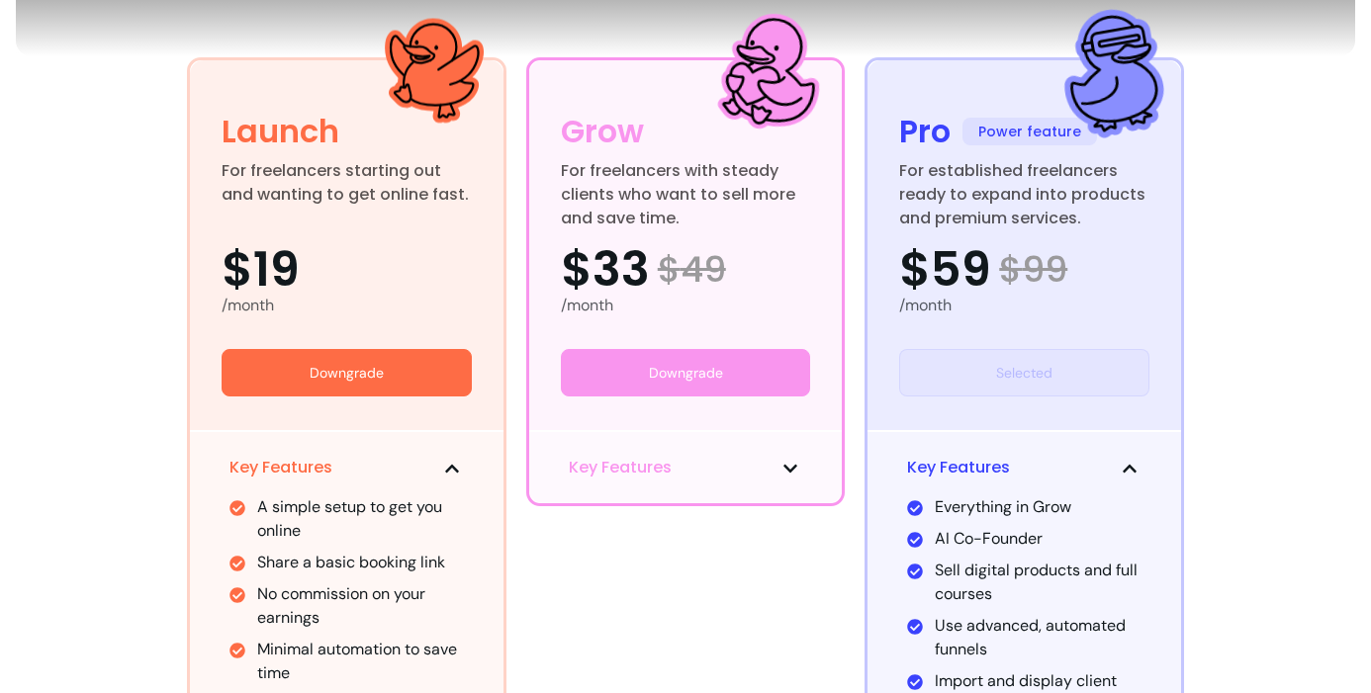
click at [782, 469] on icon at bounding box center [790, 469] width 16 height 16
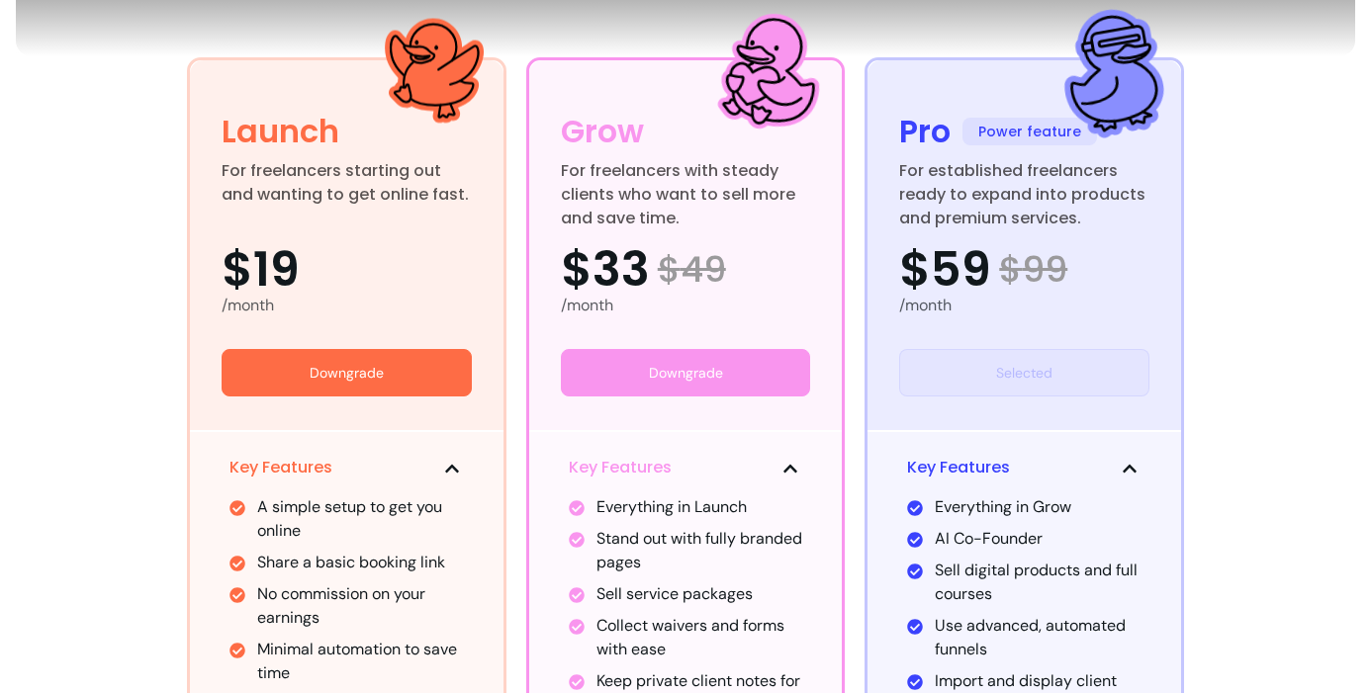
scroll to position [601, 0]
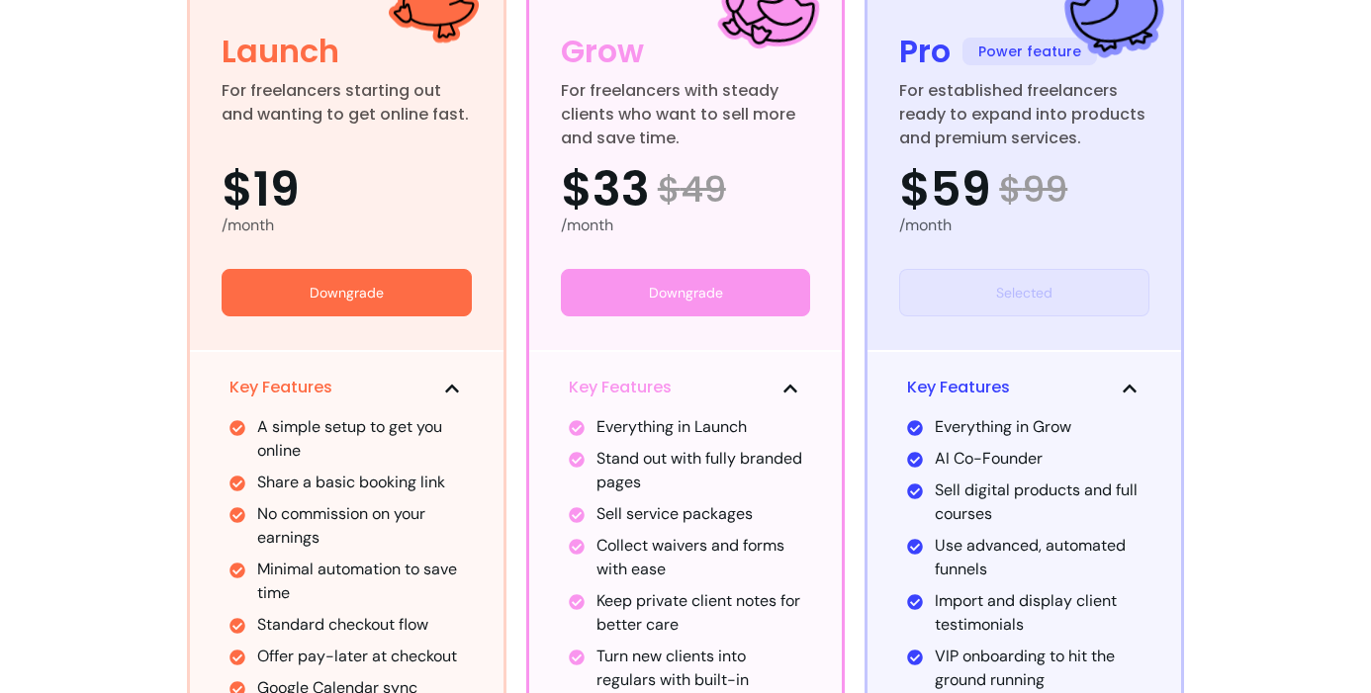
click at [1272, 204] on div "Pricing plans built for freelancers . For coaches, consultants and creatives wh…" at bounding box center [685, 190] width 1339 height 1416
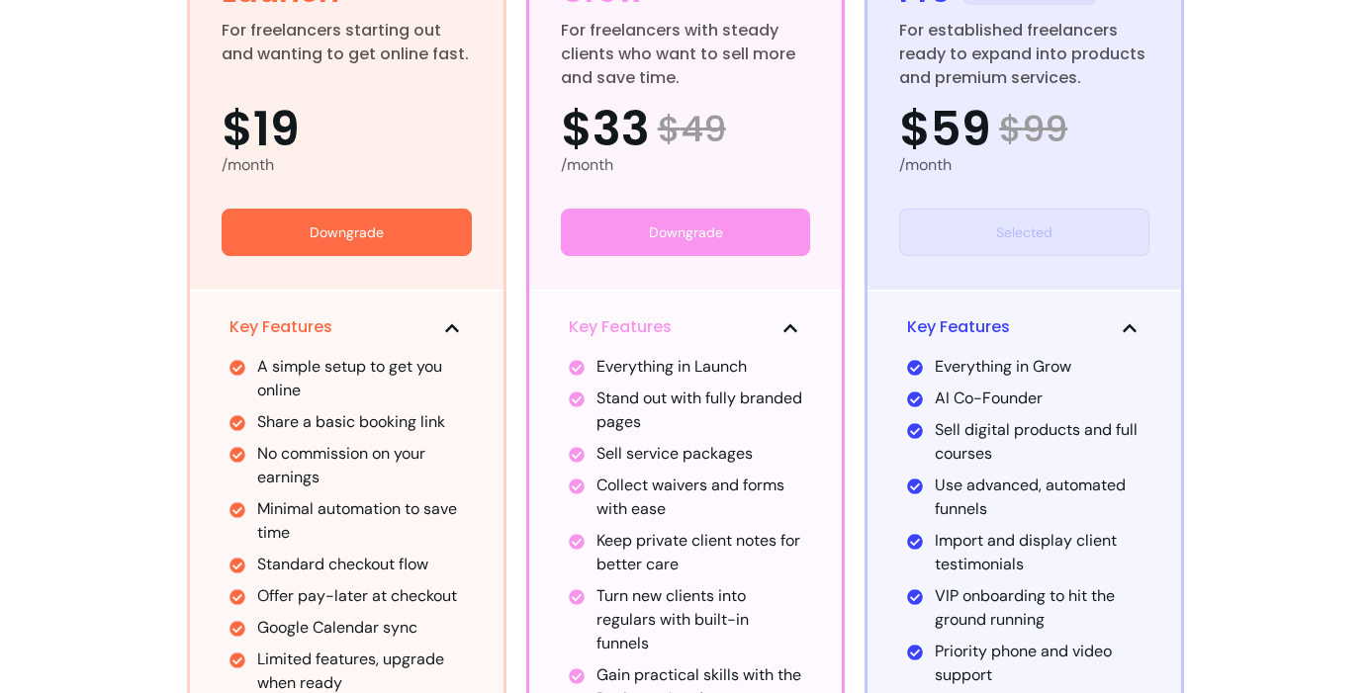
scroll to position [714, 0]
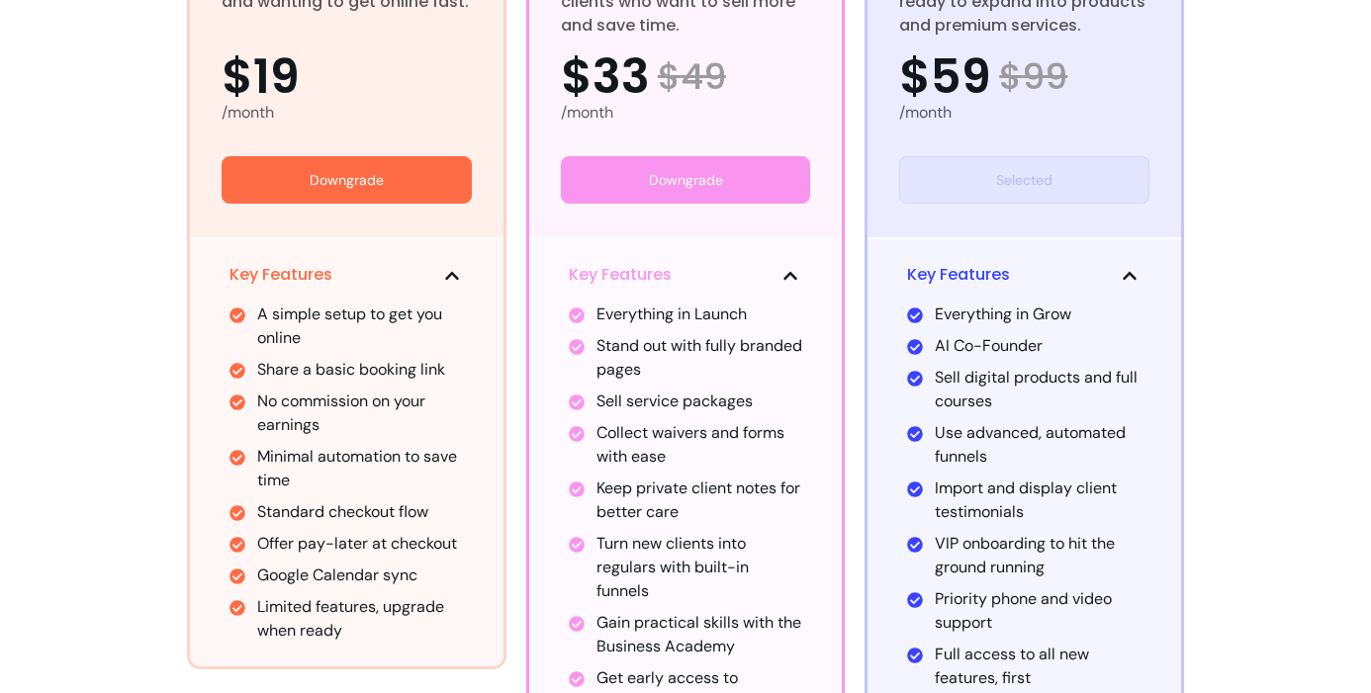
click at [1187, 252] on div "Pricing plans built for freelancers . For coaches, consultants and creatives wh…" at bounding box center [685, 77] width 1339 height 1416
click at [1230, 251] on div "Pricing plans built for freelancers . For coaches, consultants and creatives wh…" at bounding box center [685, 77] width 1339 height 1416
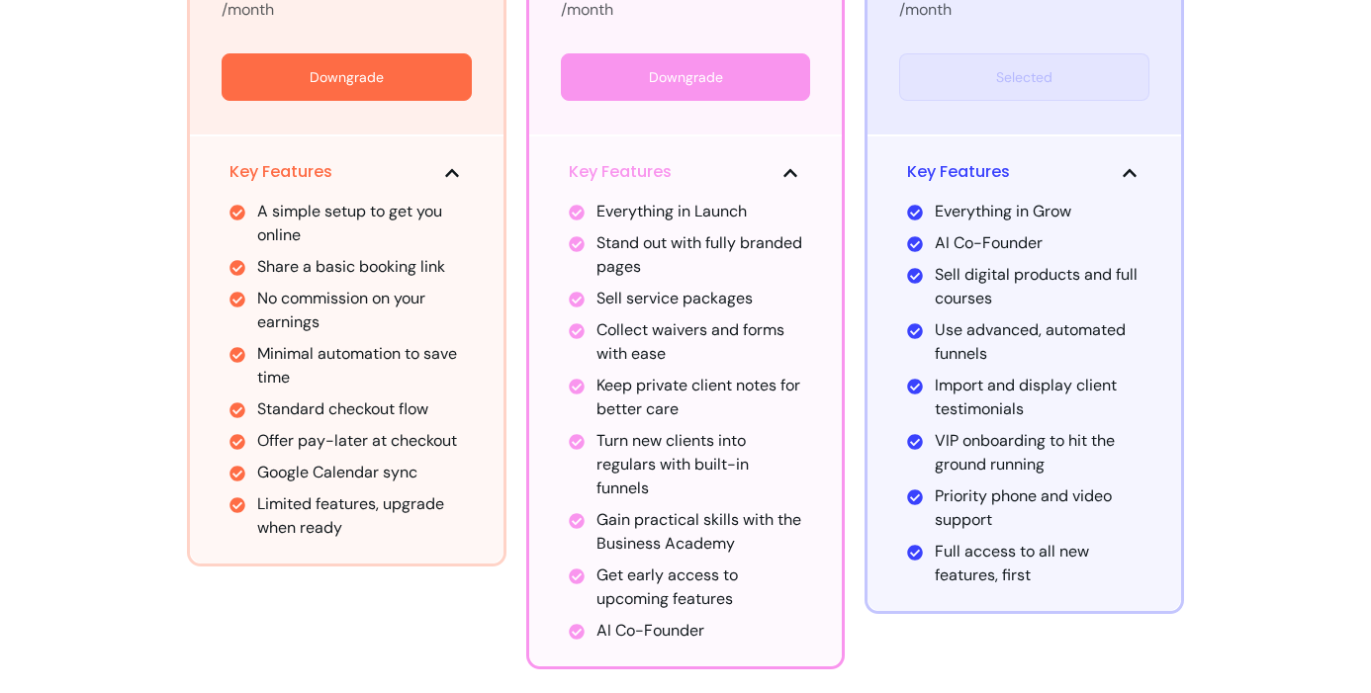
scroll to position [895, 0]
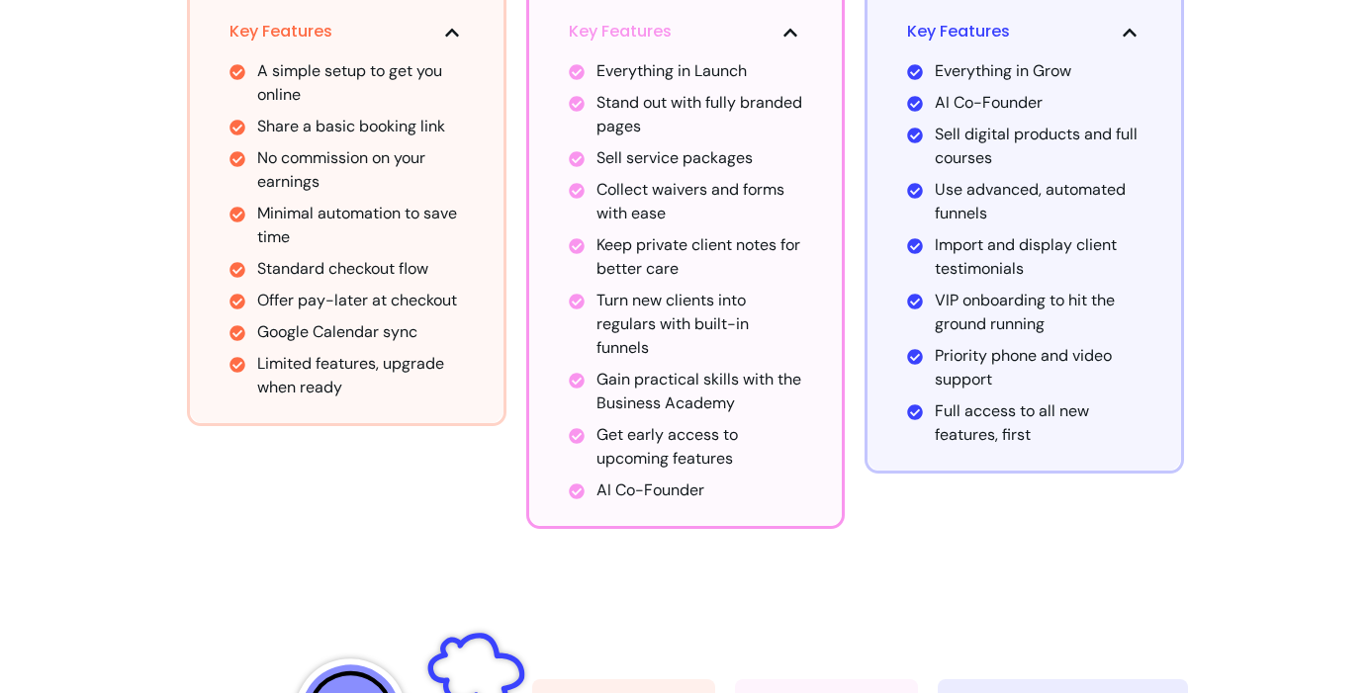
scroll to position [962, 0]
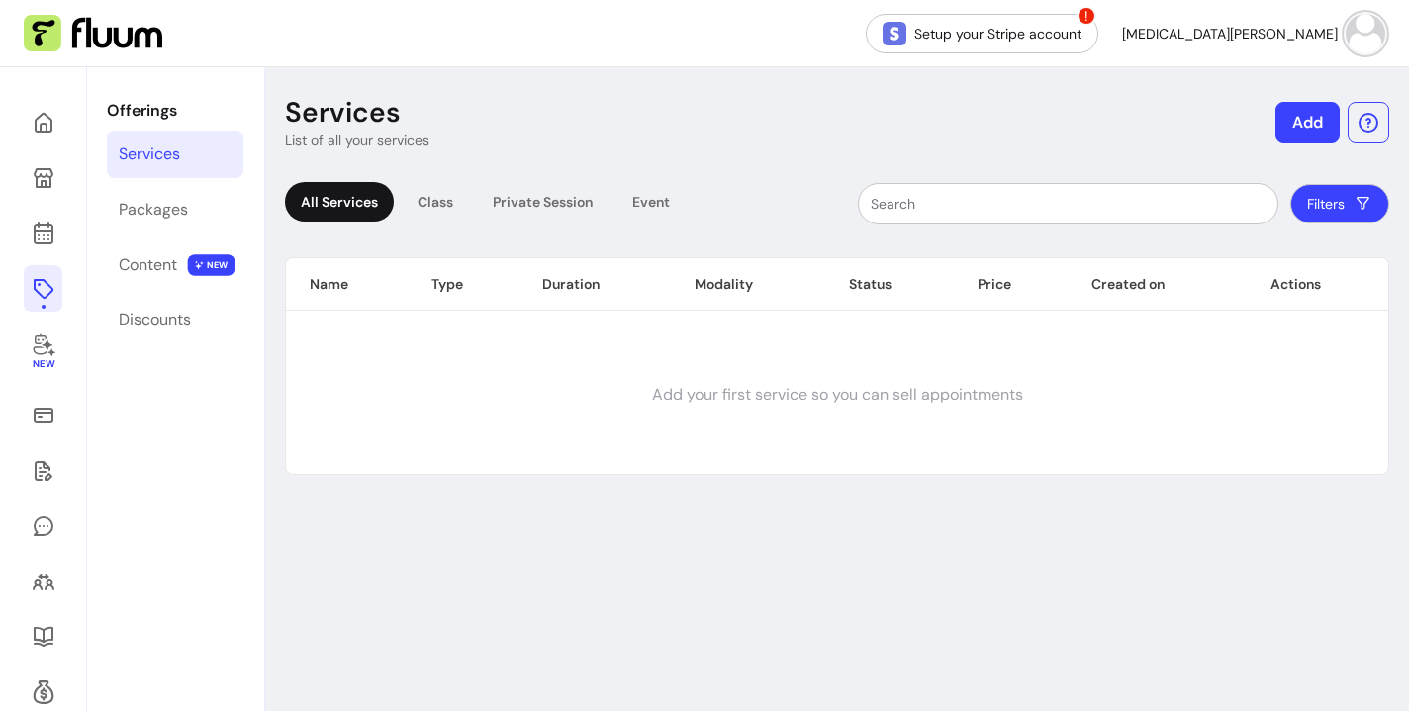
click at [1096, 17] on span "!" at bounding box center [1086, 16] width 20 height 20
click at [1095, 30] on link "Setup your Stripe account" at bounding box center [983, 33] width 226 height 39
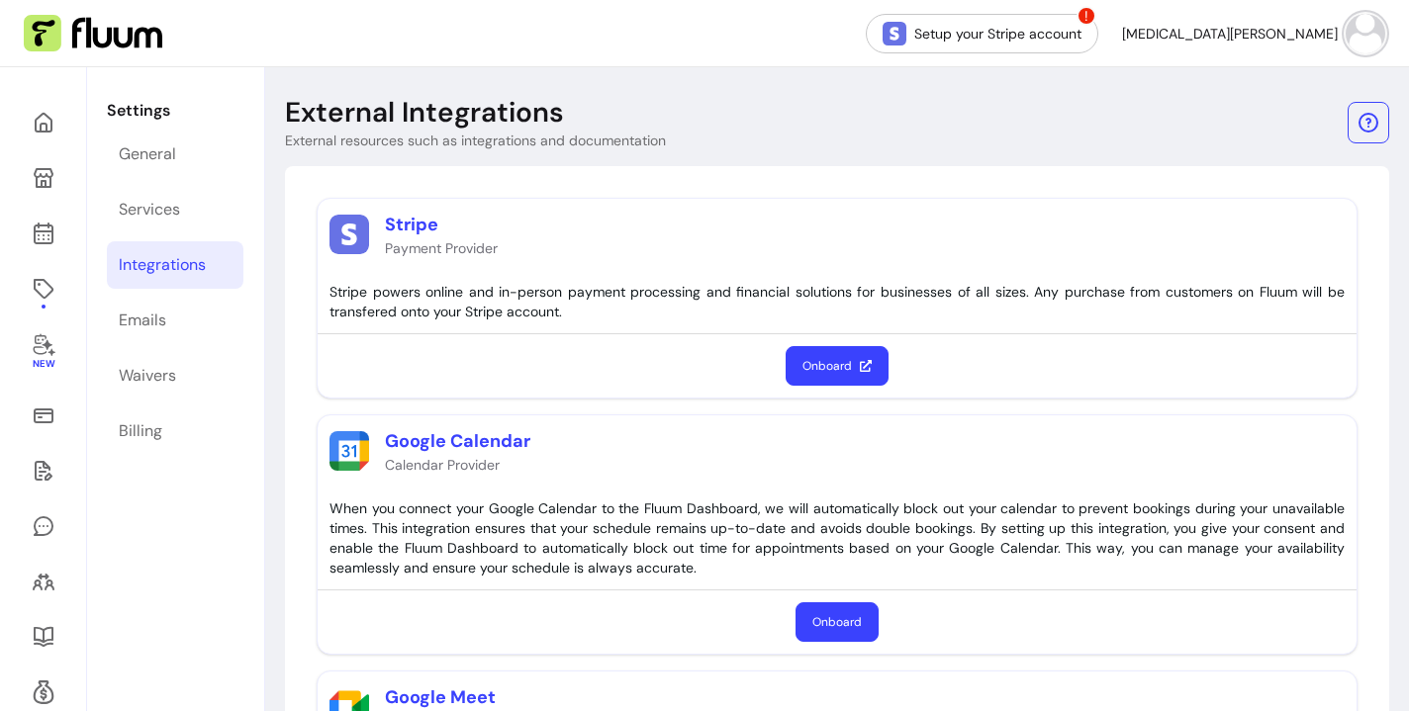
click at [572, 358] on div "Onboard" at bounding box center [837, 365] width 1039 height 63
click at [46, 118] on icon at bounding box center [44, 123] width 24 height 24
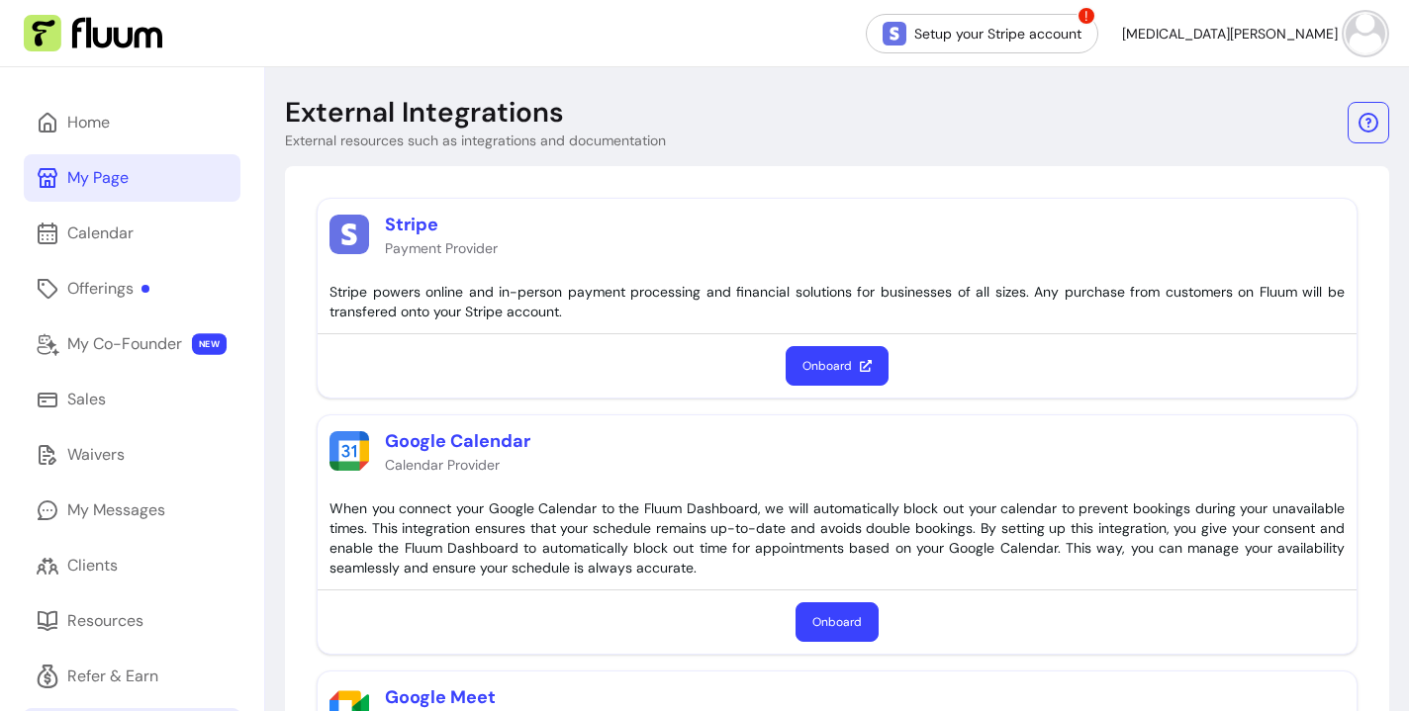
click at [149, 178] on link "My Page" at bounding box center [132, 177] width 217 height 47
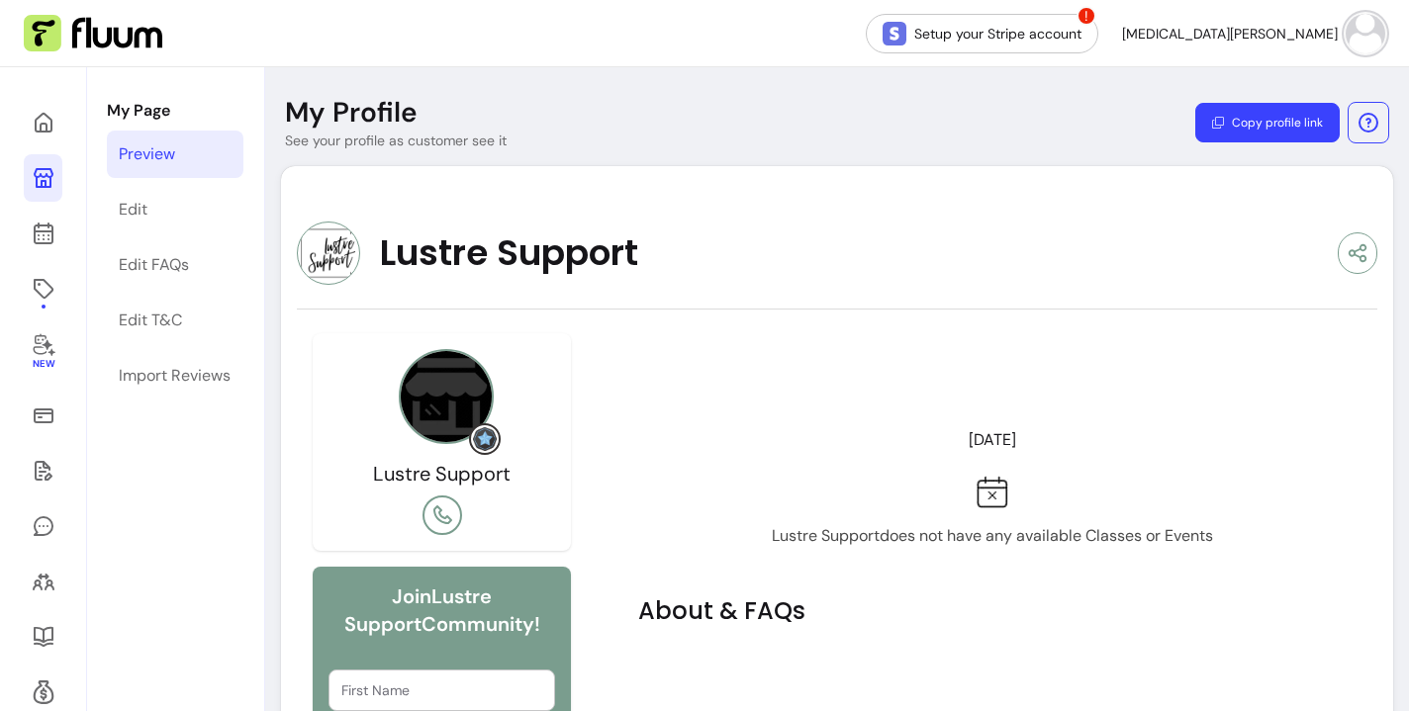
scroll to position [205, 0]
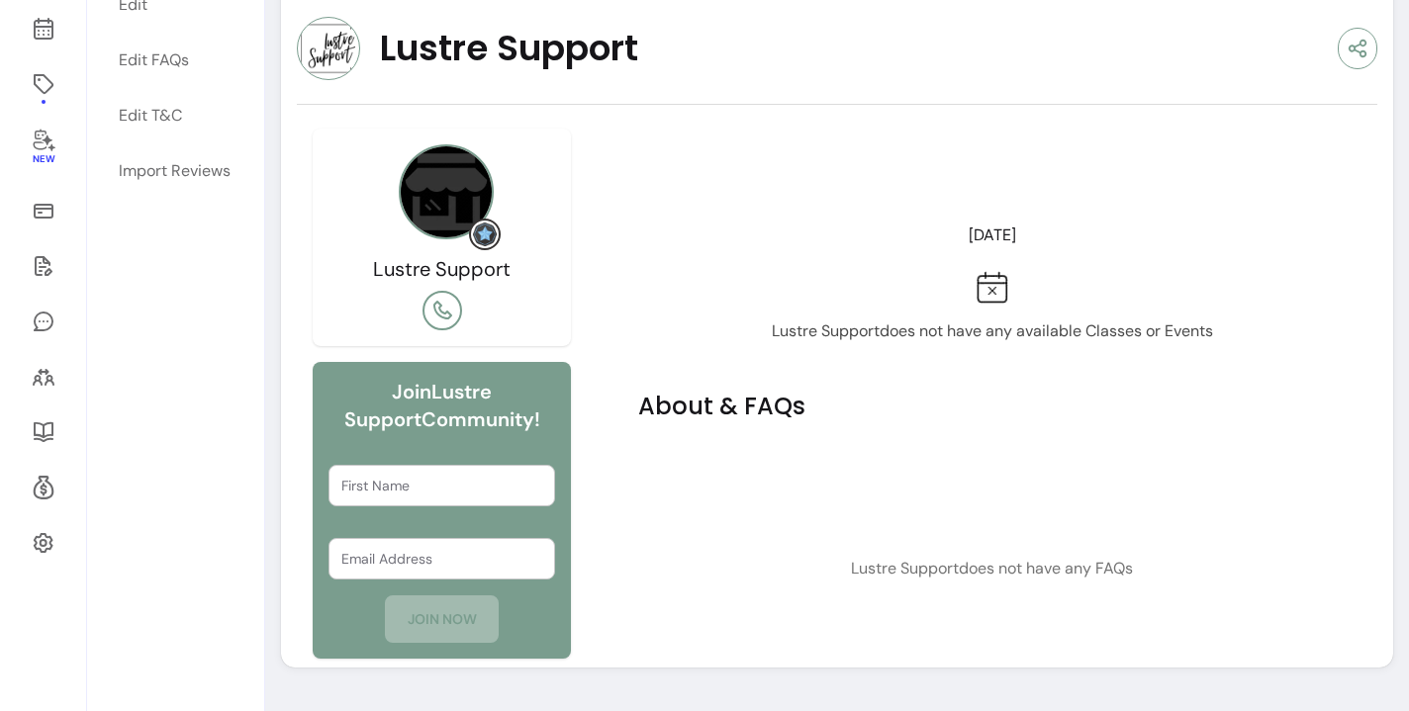
click at [633, 301] on div "Thu 25 Sep Lustre Support does not have any available Classes or Events About &…" at bounding box center [991, 390] width 739 height 523
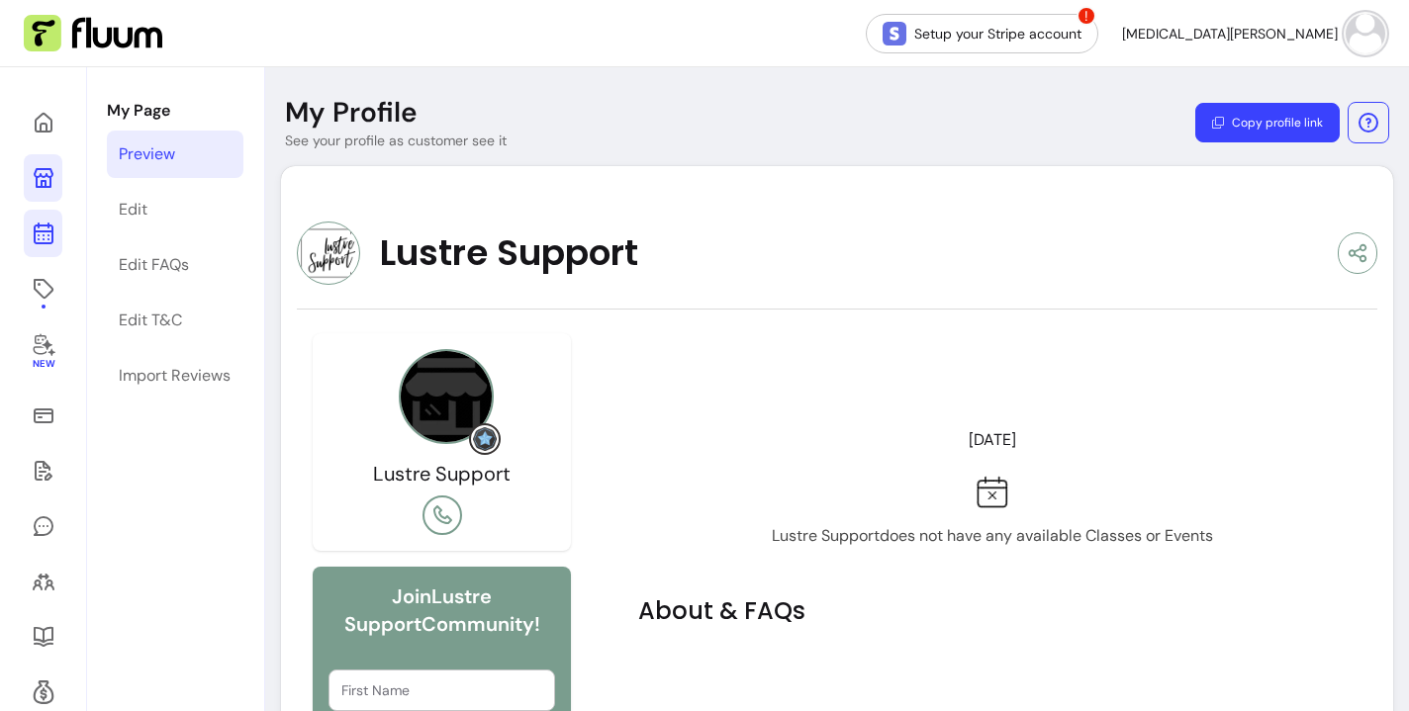
click at [37, 237] on icon at bounding box center [44, 234] width 24 height 24
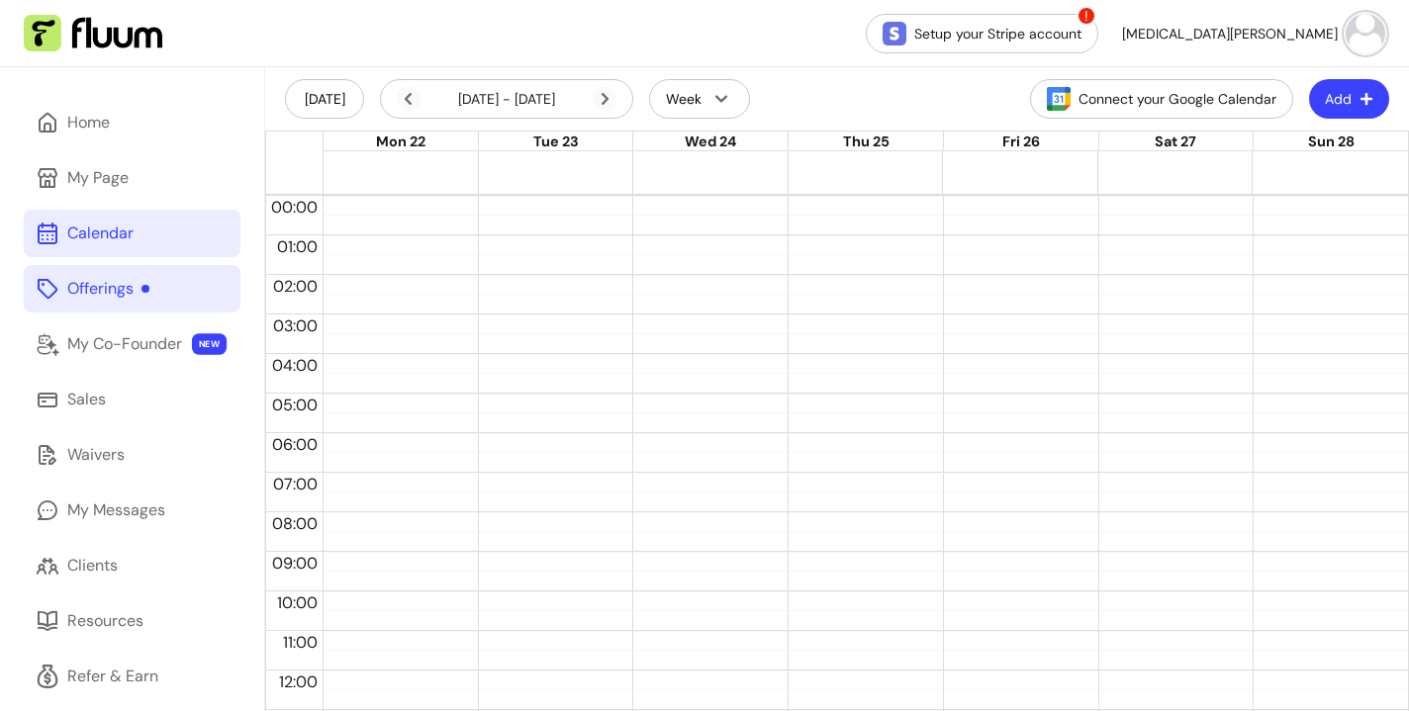
click at [73, 292] on div "Offerings" at bounding box center [108, 289] width 82 height 24
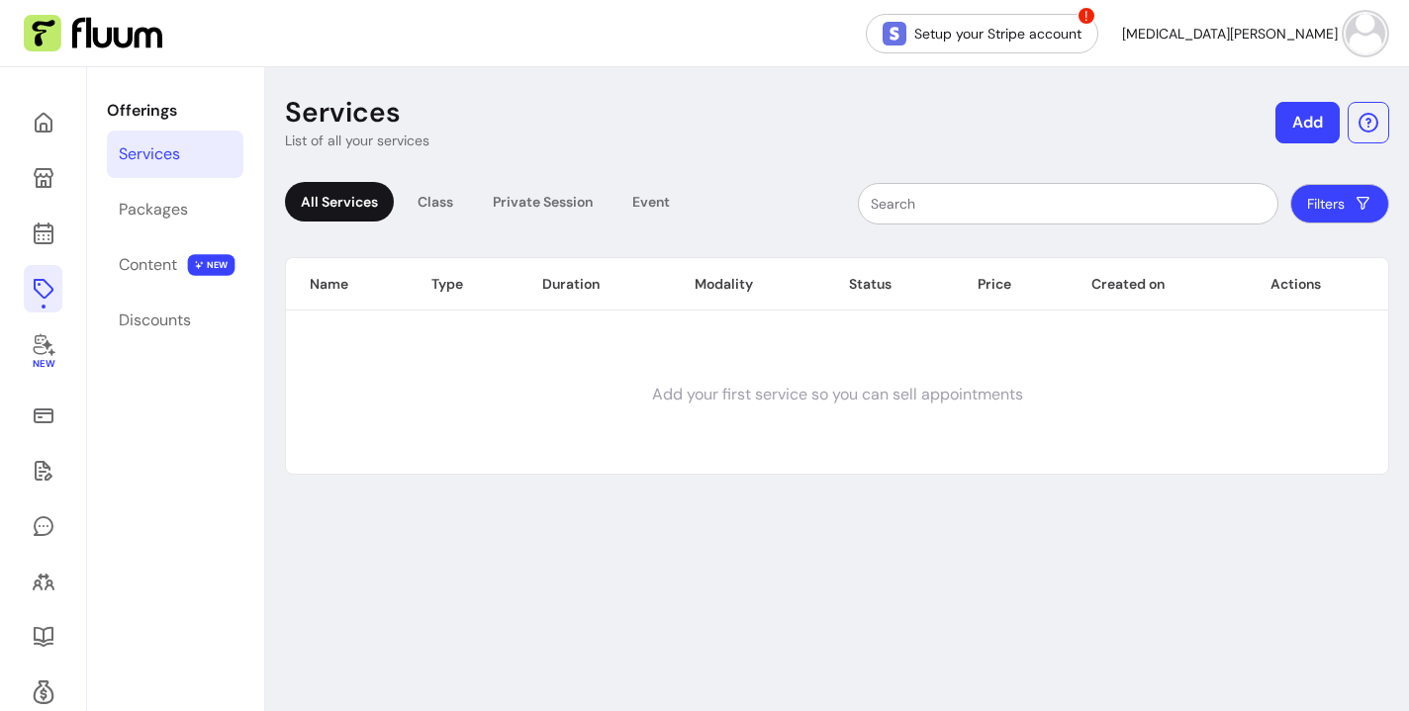
click at [400, 394] on td "Add your first service so you can sell appointments" at bounding box center [837, 395] width 1102 height 158
click at [409, 372] on td "Add your first service so you can sell appointments" at bounding box center [837, 395] width 1102 height 158
click at [146, 199] on div "Packages" at bounding box center [153, 210] width 69 height 24
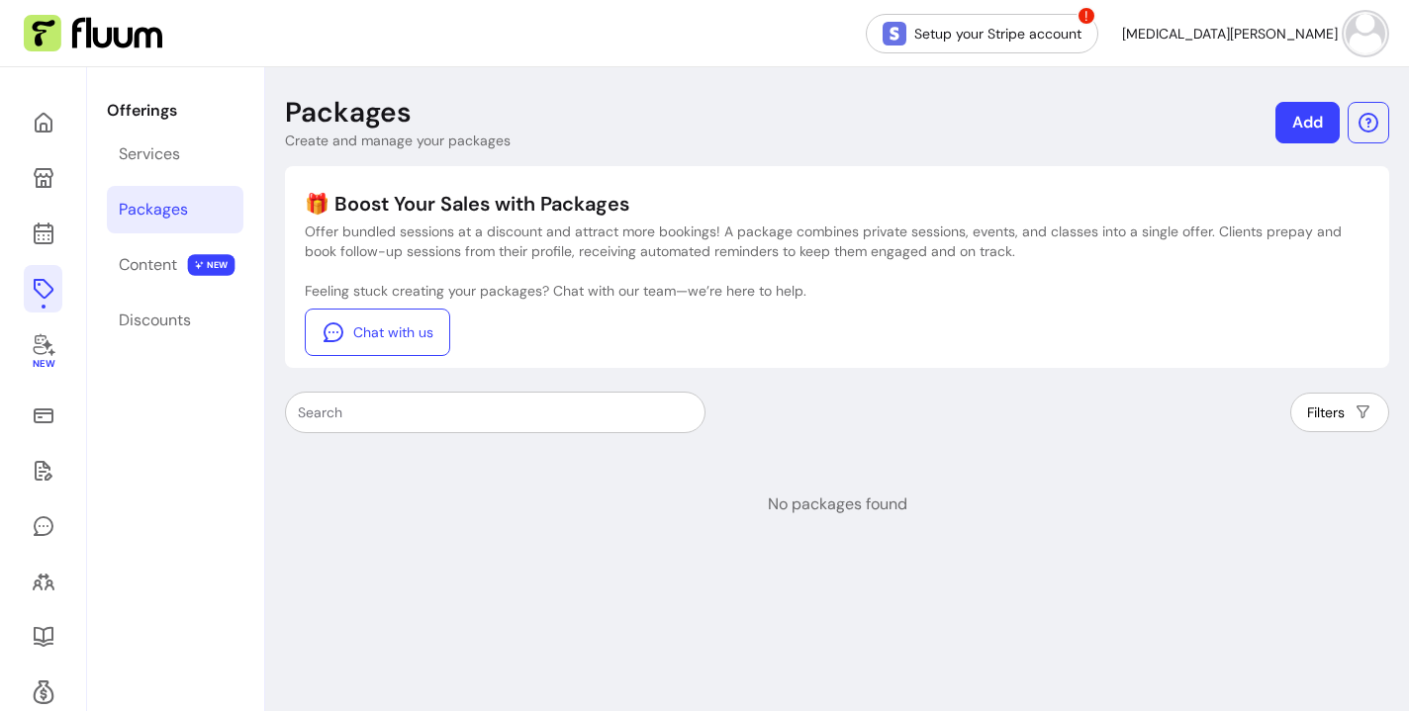
click at [664, 336] on div "Feeling stuck creating your packages? Chat with our team—we’re here to help. Ch…" at bounding box center [837, 318] width 1064 height 75
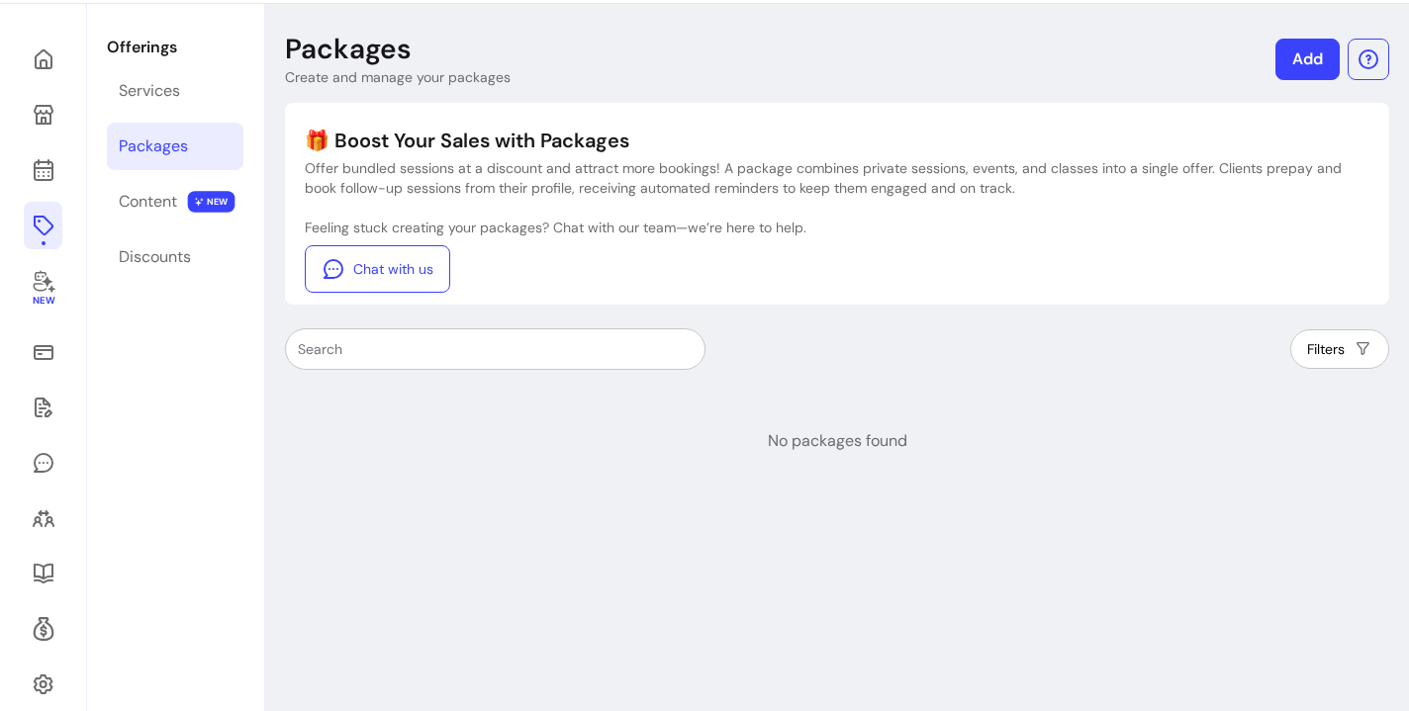
scroll to position [92, 0]
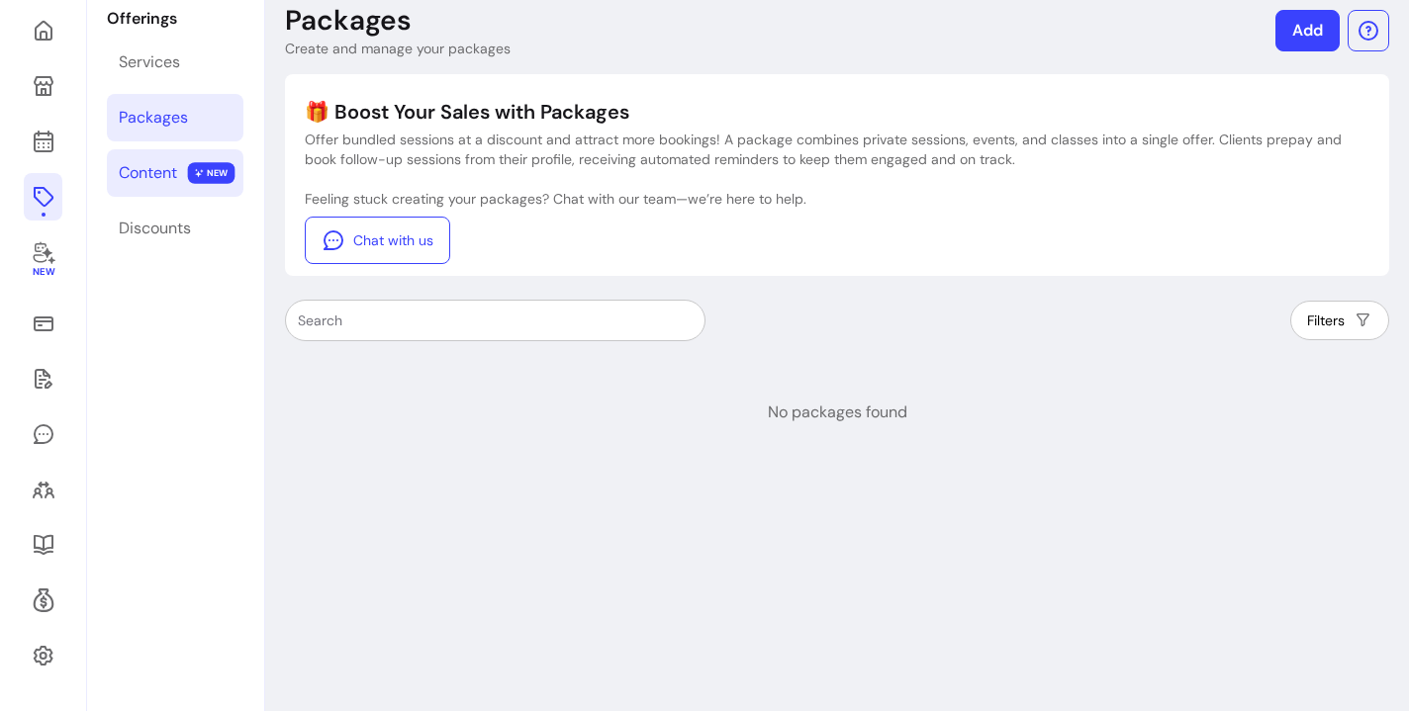
click at [120, 175] on div "Content" at bounding box center [148, 173] width 58 height 24
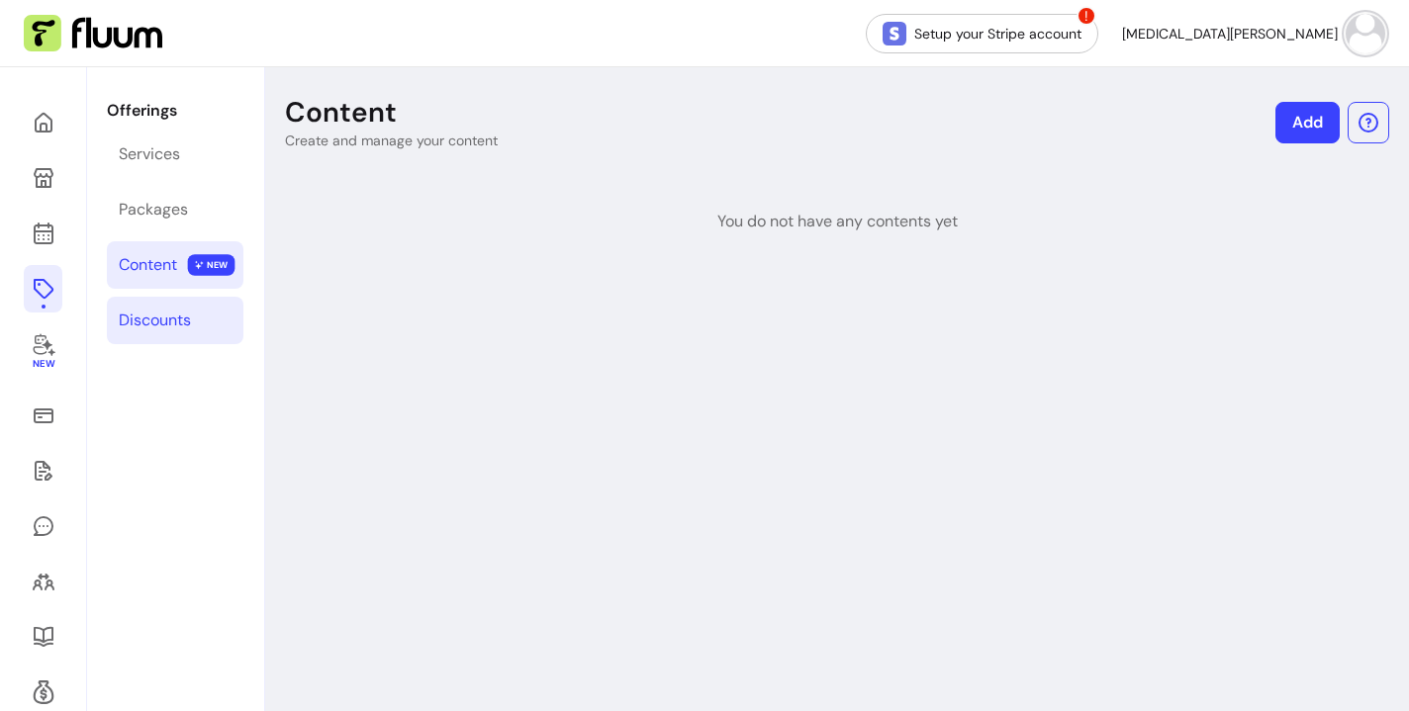
click at [154, 317] on div "Discounts" at bounding box center [155, 321] width 72 height 24
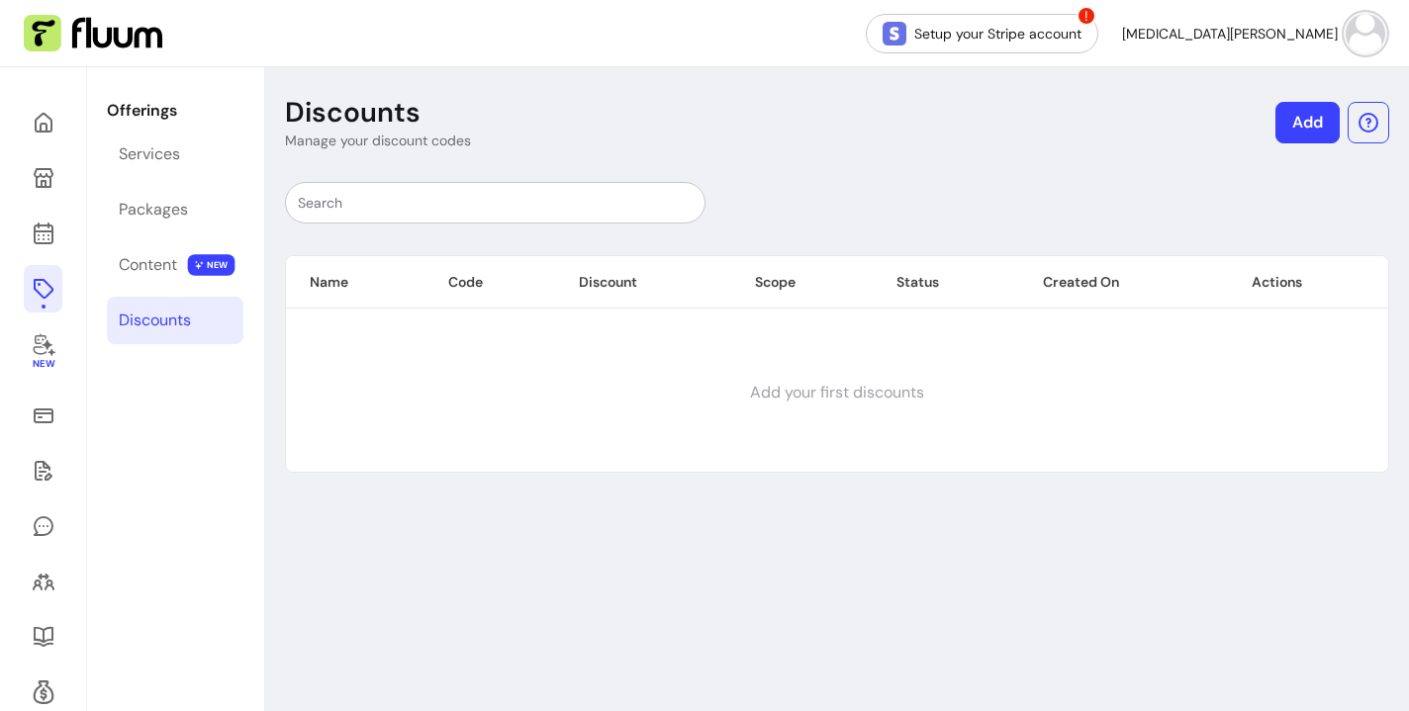
click at [406, 338] on td "Add your first discounts" at bounding box center [837, 393] width 1102 height 158
click at [396, 158] on div "Discounts Manage your discount codes Add Name Code Discount Scope Status Create…" at bounding box center [837, 435] width 1144 height 736
click at [42, 352] on icon at bounding box center [44, 344] width 24 height 24
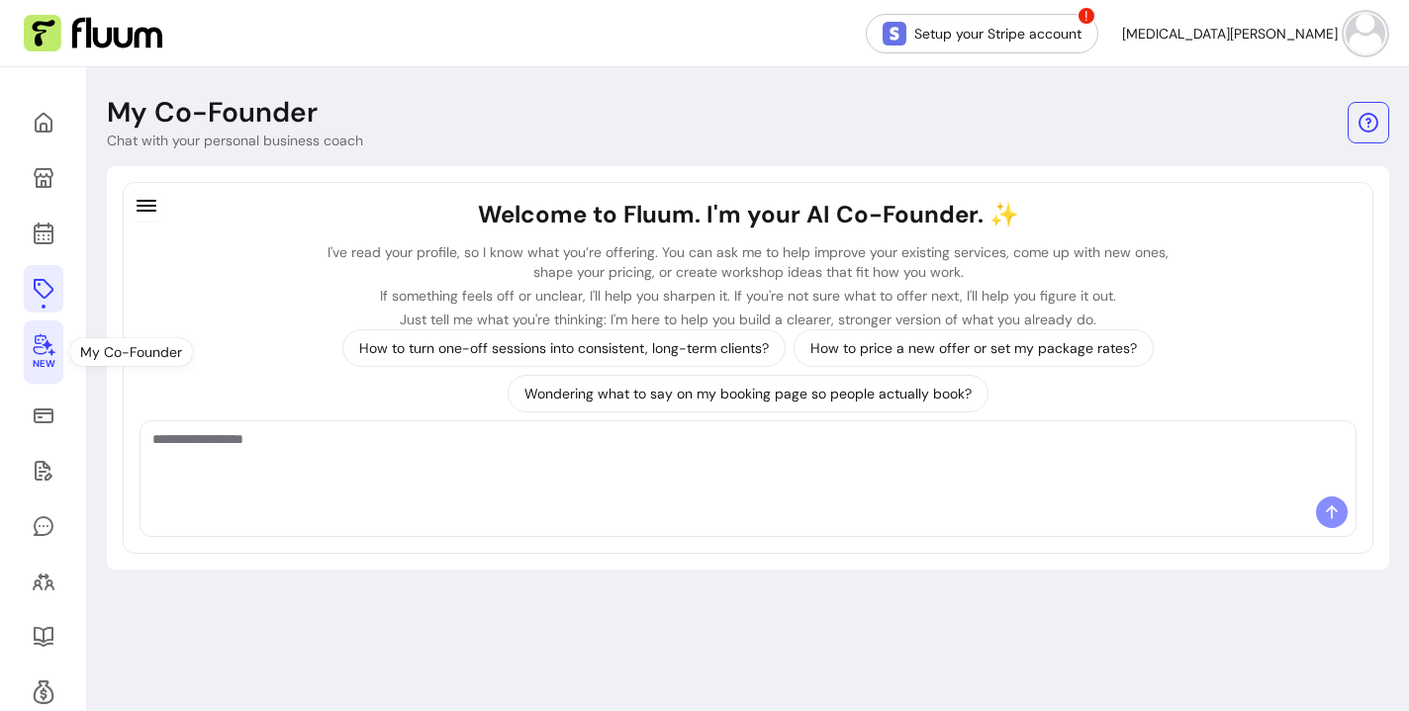
scroll to position [92, 0]
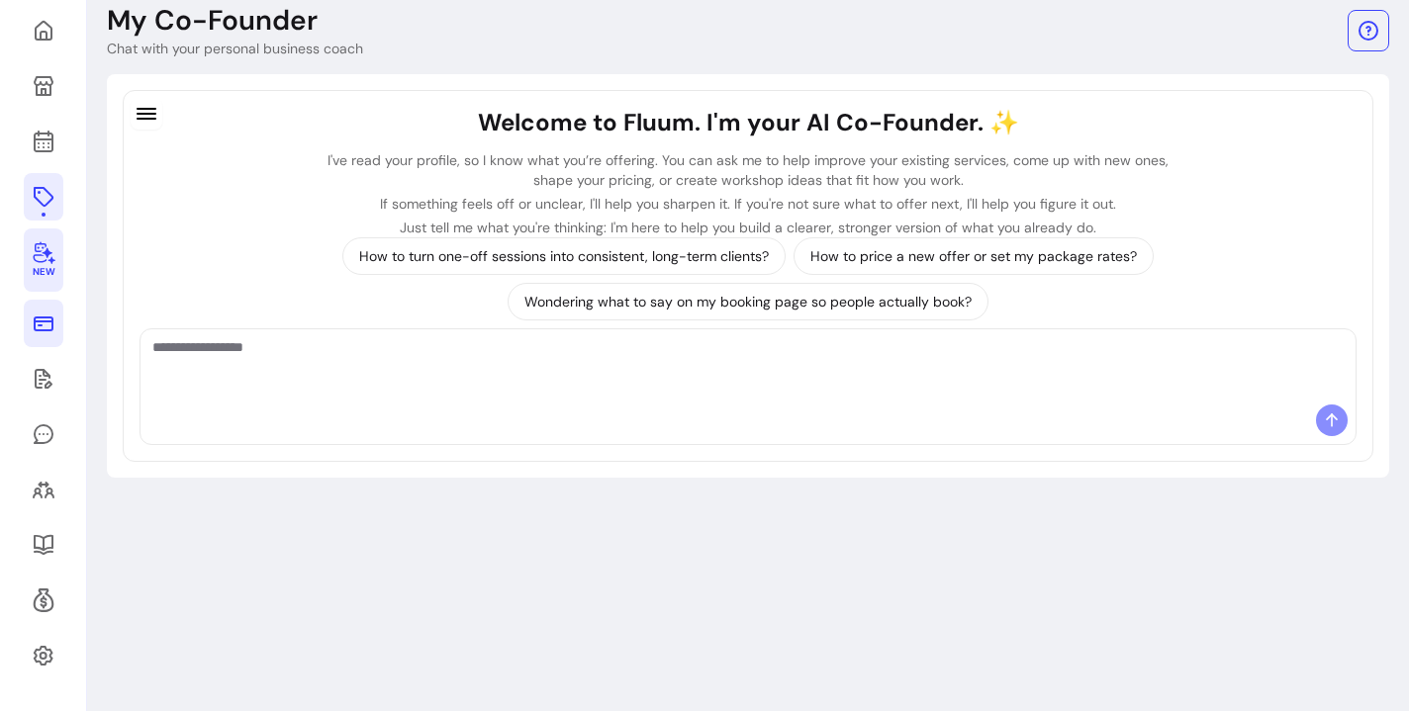
click at [33, 322] on icon at bounding box center [44, 324] width 24 height 24
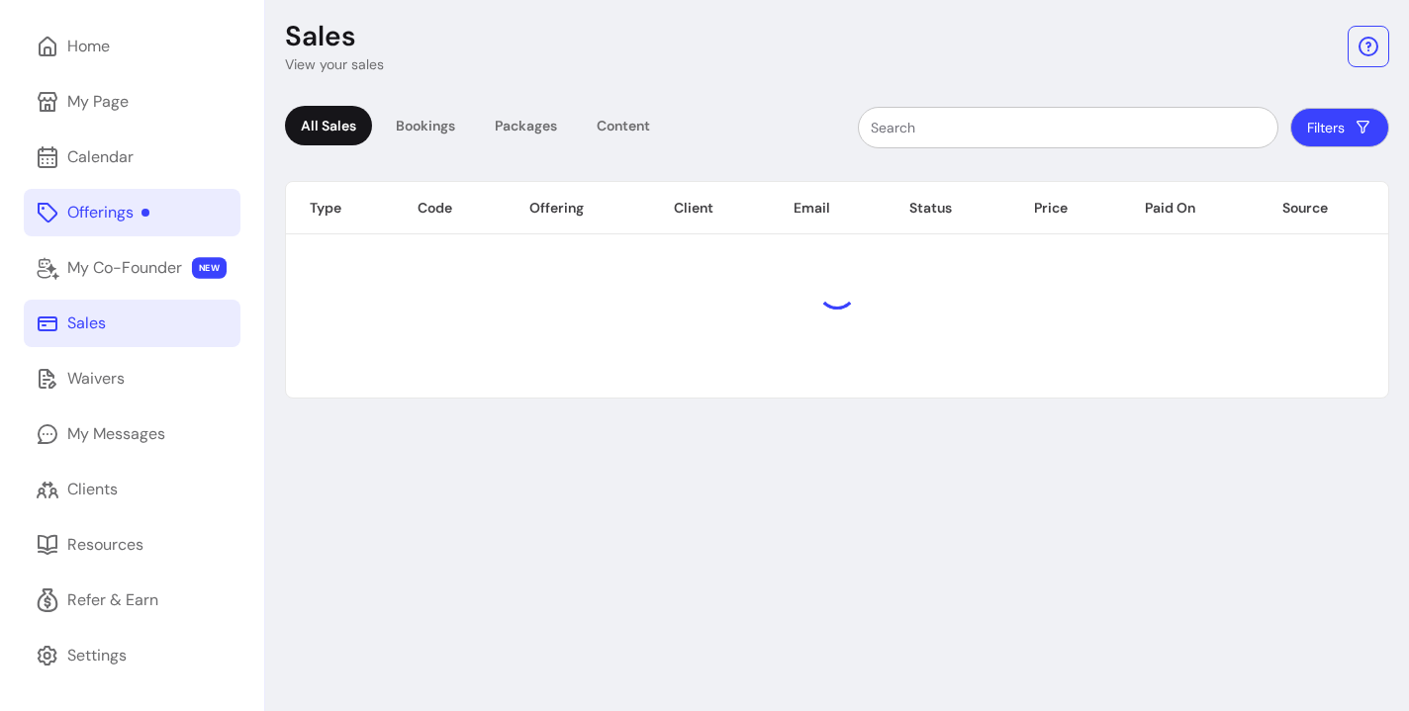
scroll to position [67, 0]
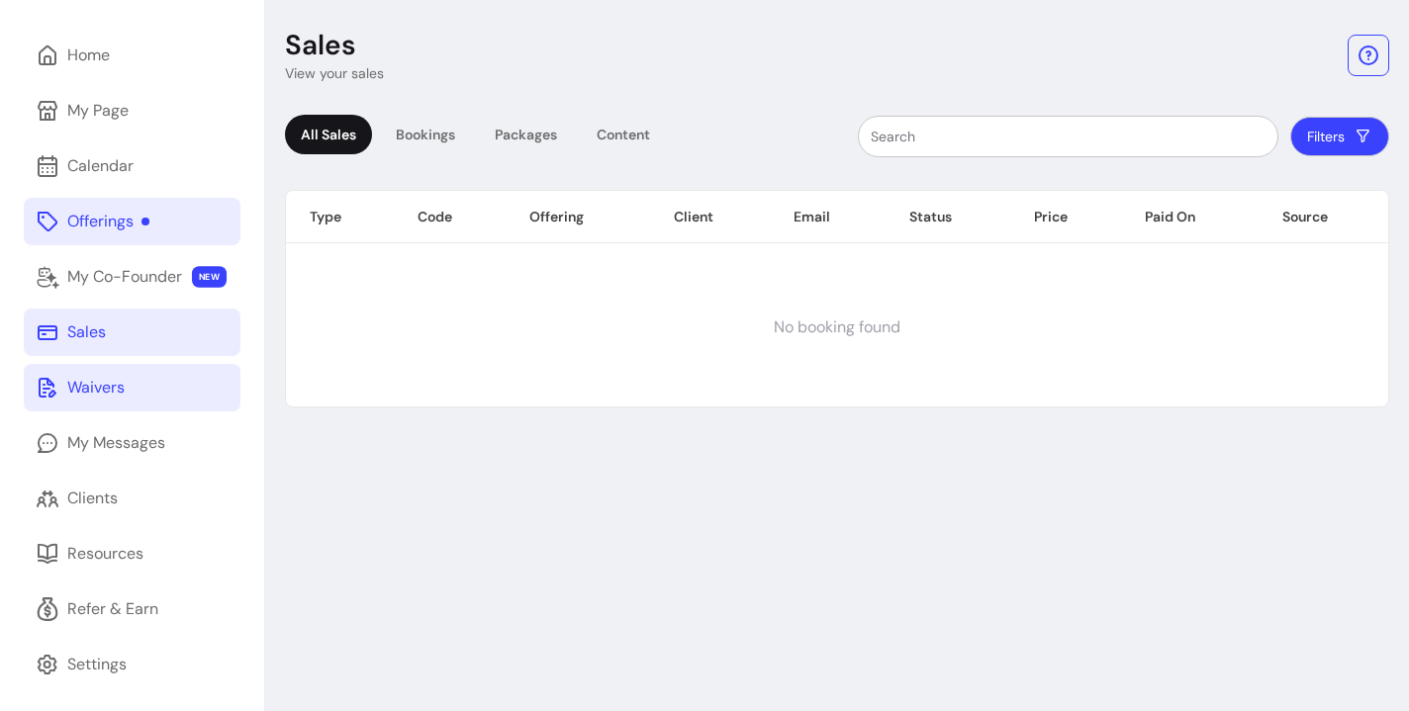
click at [95, 386] on div "Waivers" at bounding box center [95, 388] width 57 height 24
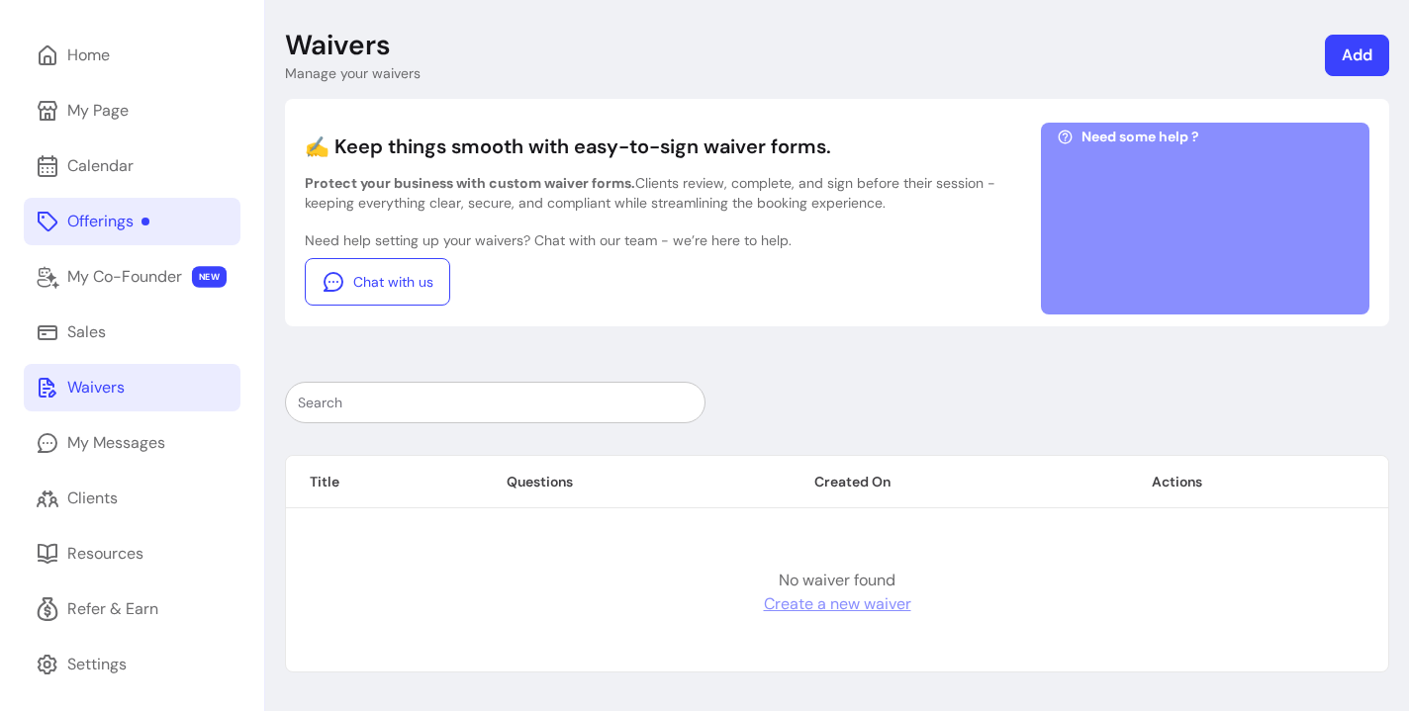
scroll to position [76, 0]
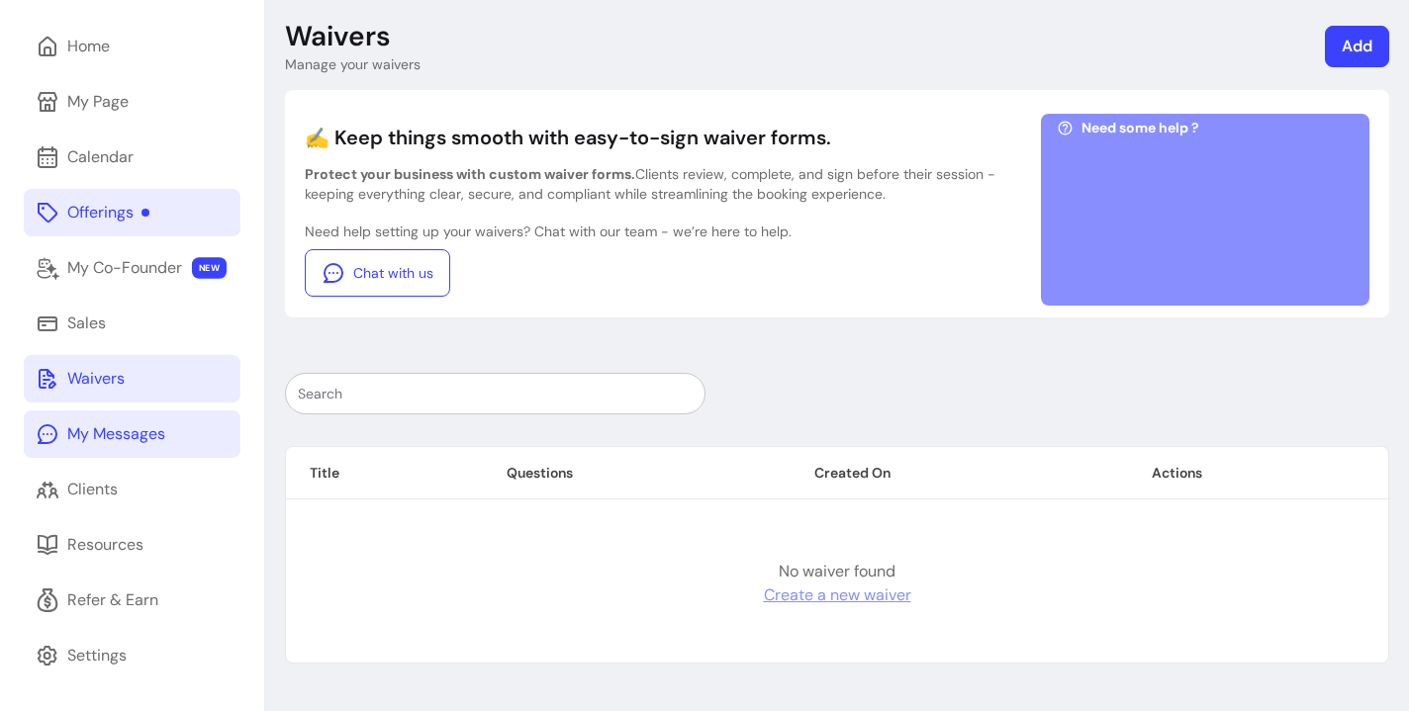
click at [81, 437] on div "My Messages" at bounding box center [116, 434] width 98 height 24
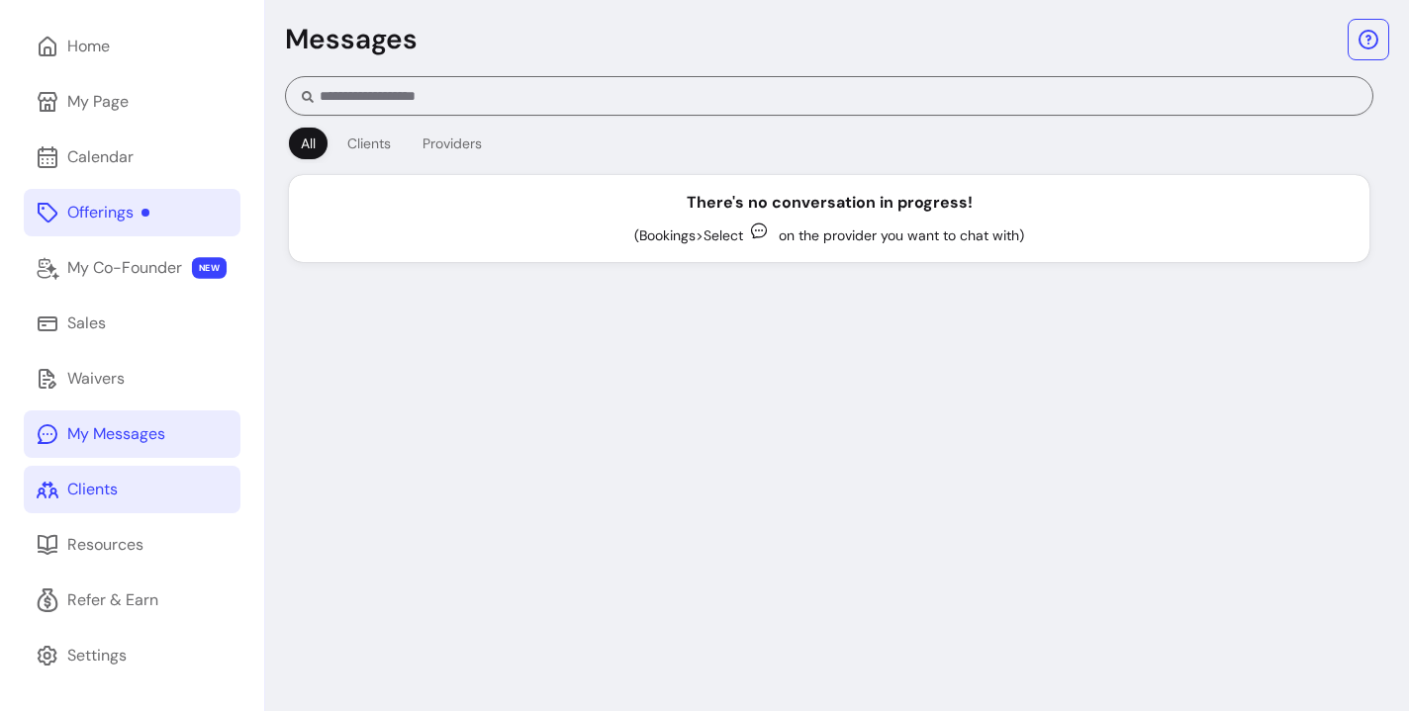
click at [96, 472] on link "Clients" at bounding box center [132, 489] width 217 height 47
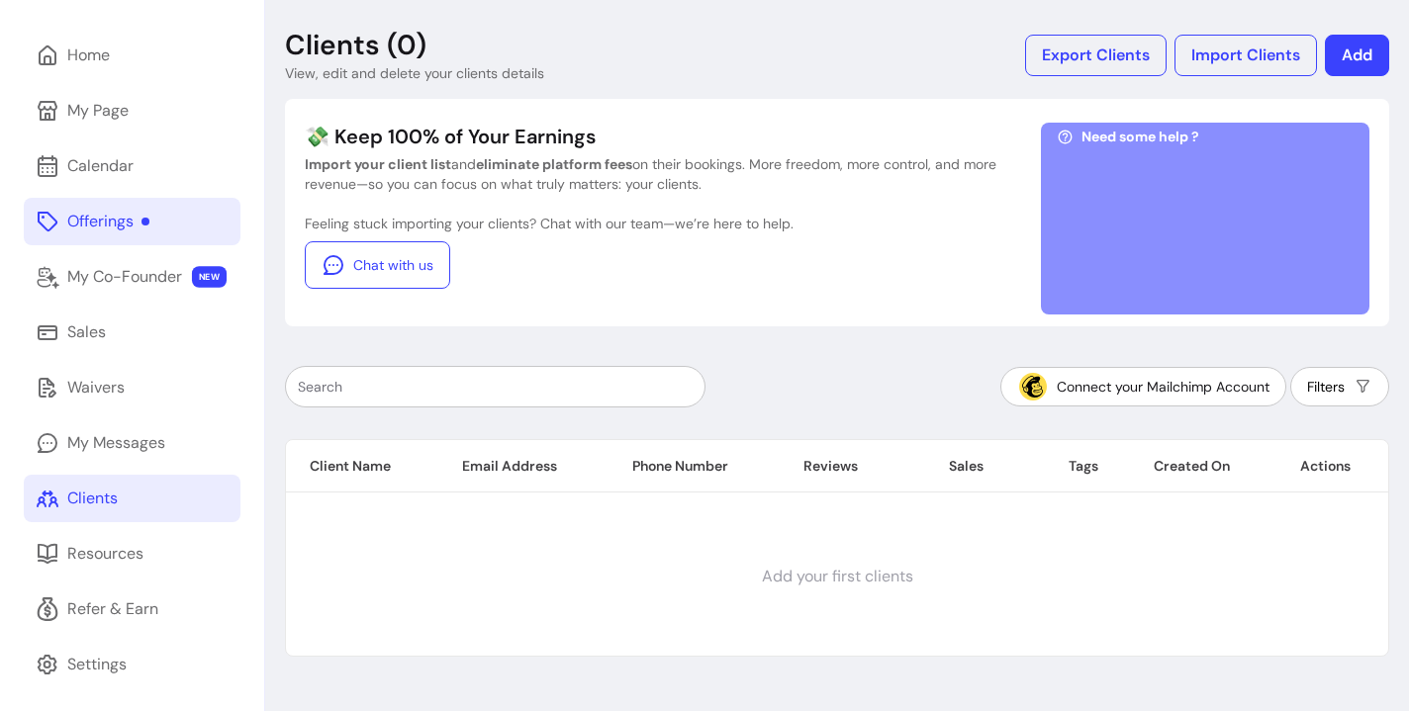
scroll to position [63, 0]
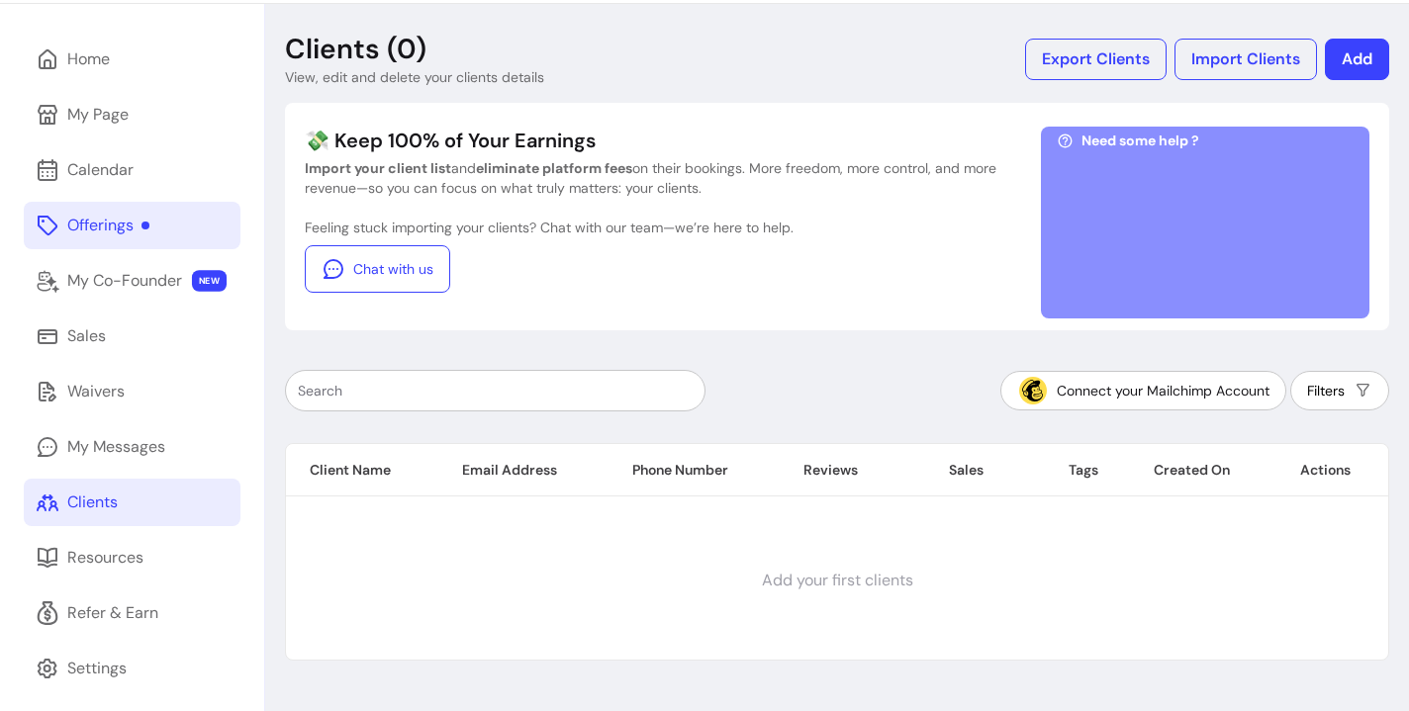
click at [839, 382] on div "Connect your Mailchimp Account Filters" at bounding box center [837, 391] width 1104 height 42
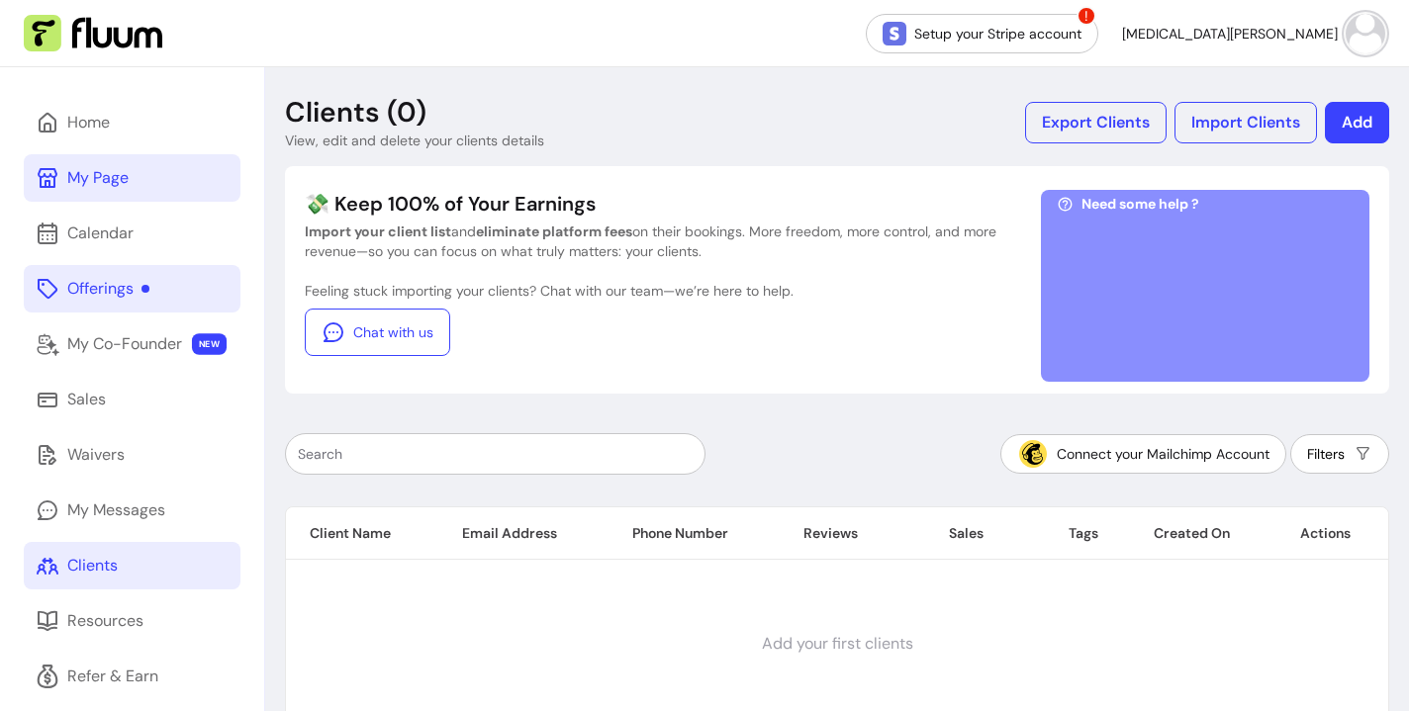
scroll to position [76, 0]
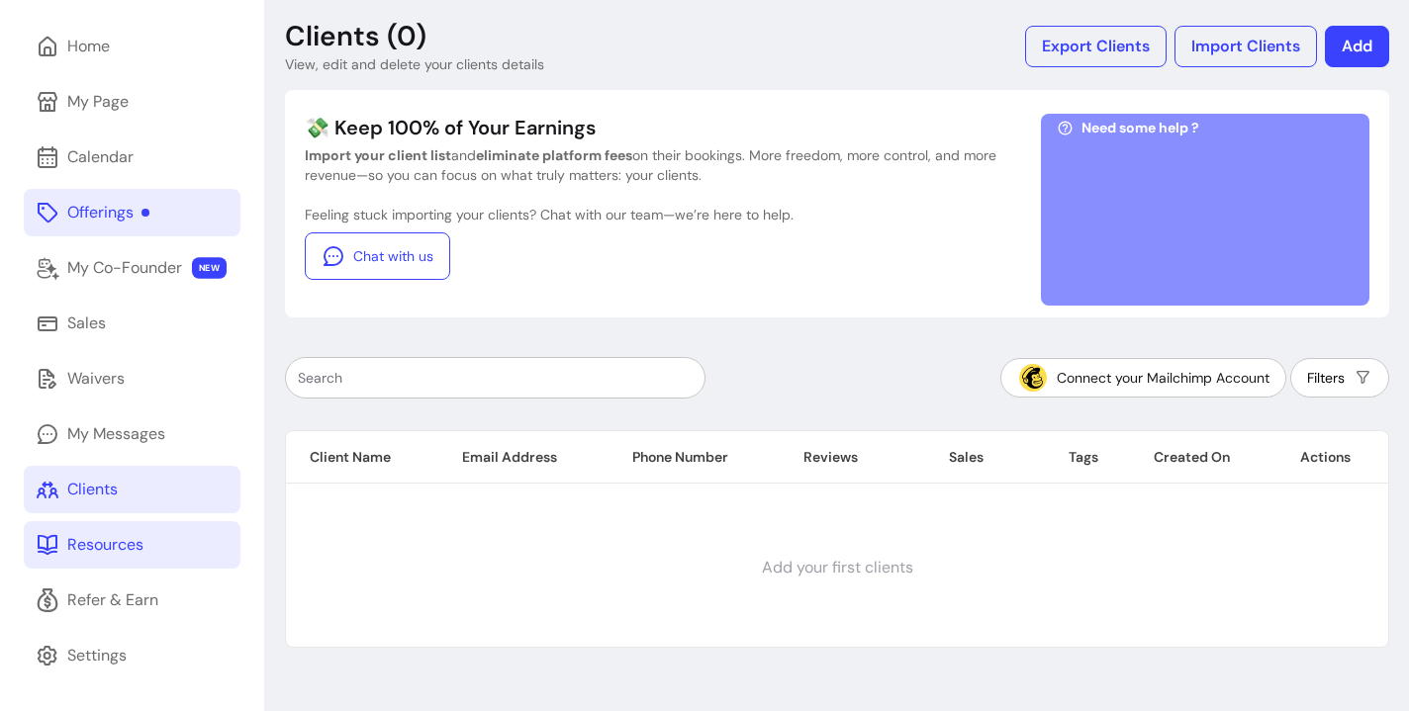
click at [123, 561] on link "Resources" at bounding box center [132, 544] width 217 height 47
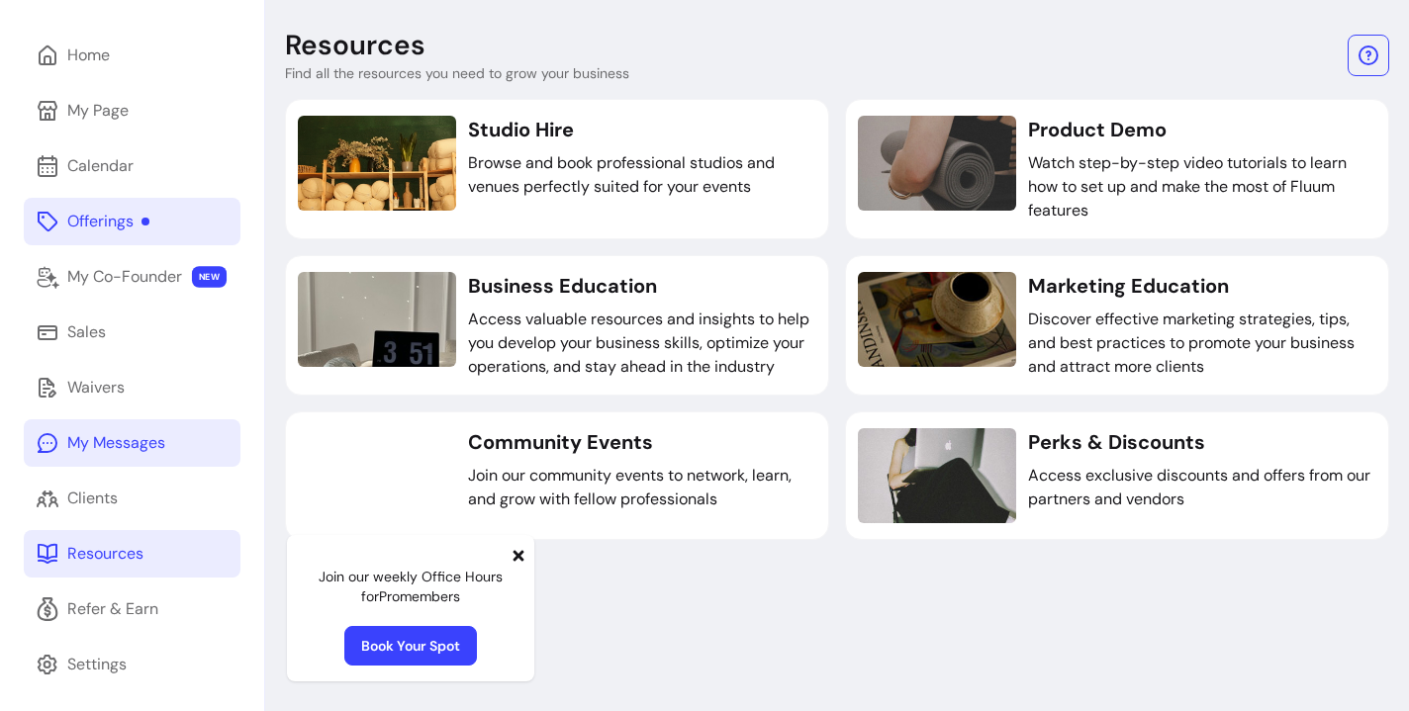
scroll to position [76, 0]
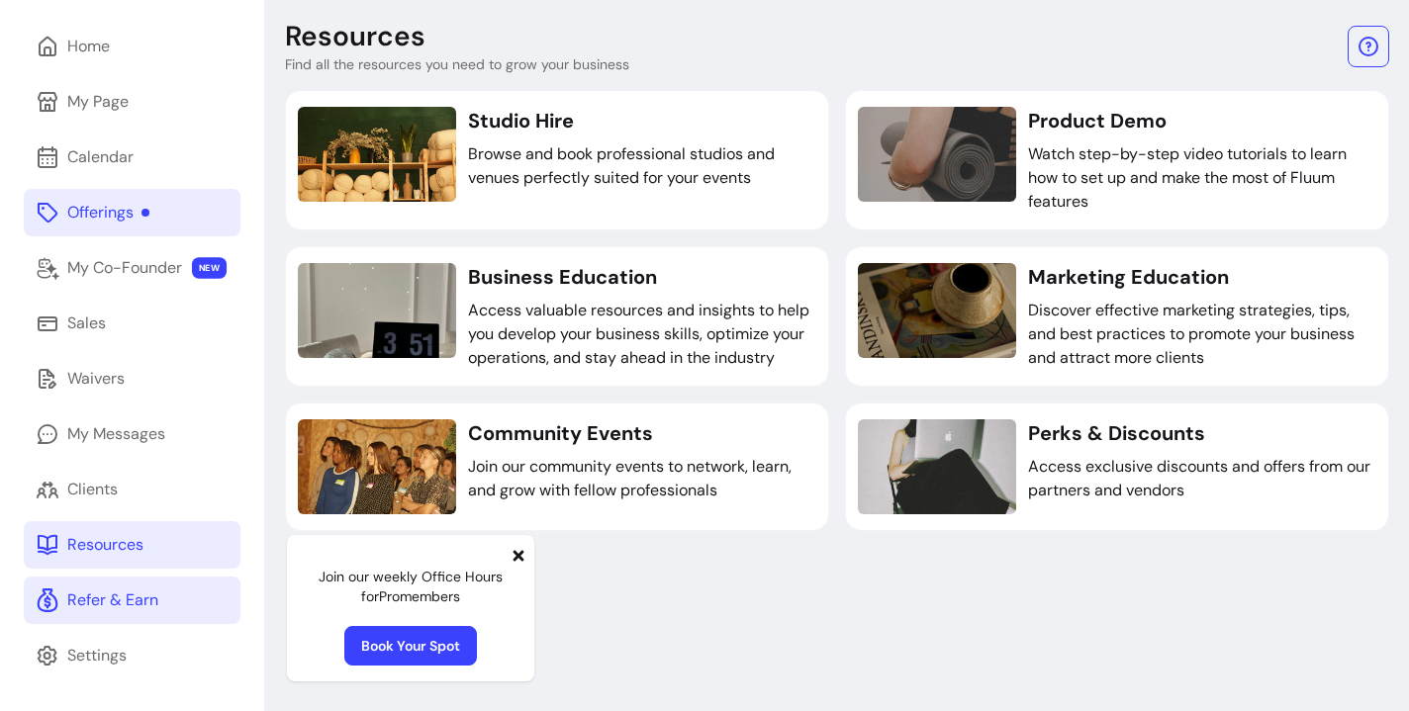
click at [138, 595] on div "Refer & Earn" at bounding box center [112, 601] width 91 height 24
